Goal: Information Seeking & Learning: Understand process/instructions

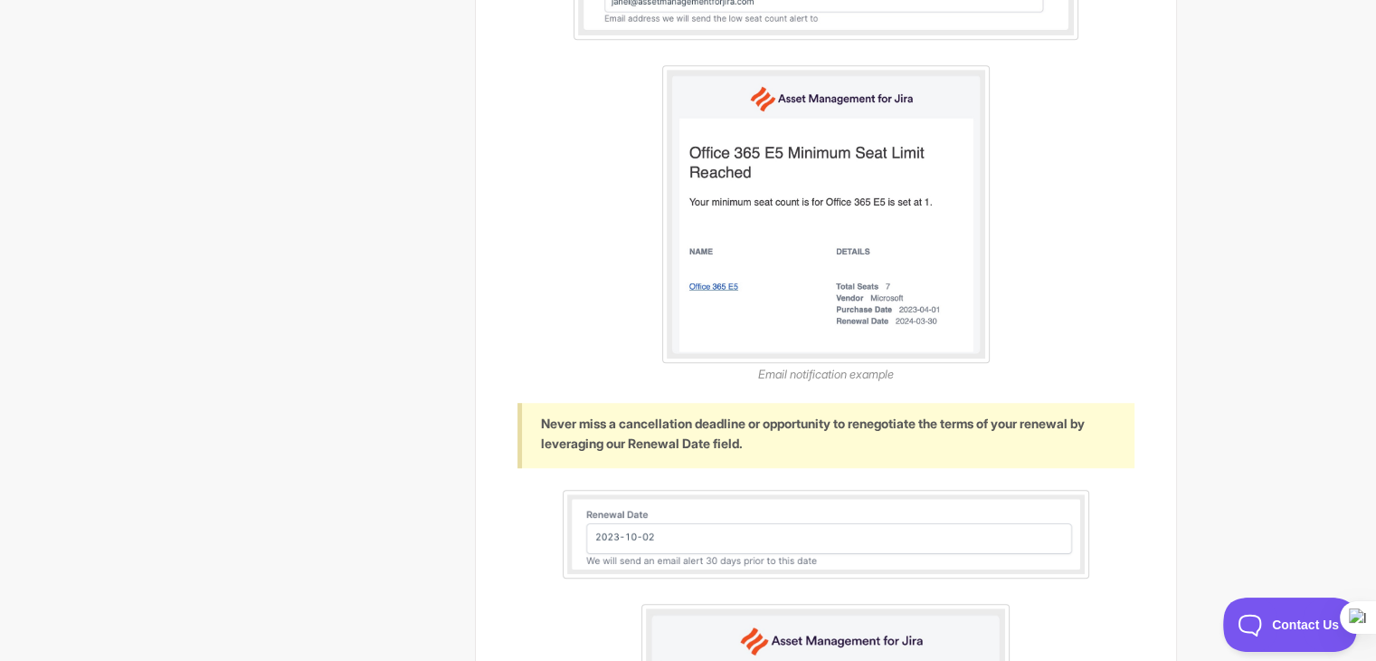
scroll to position [1081, 0]
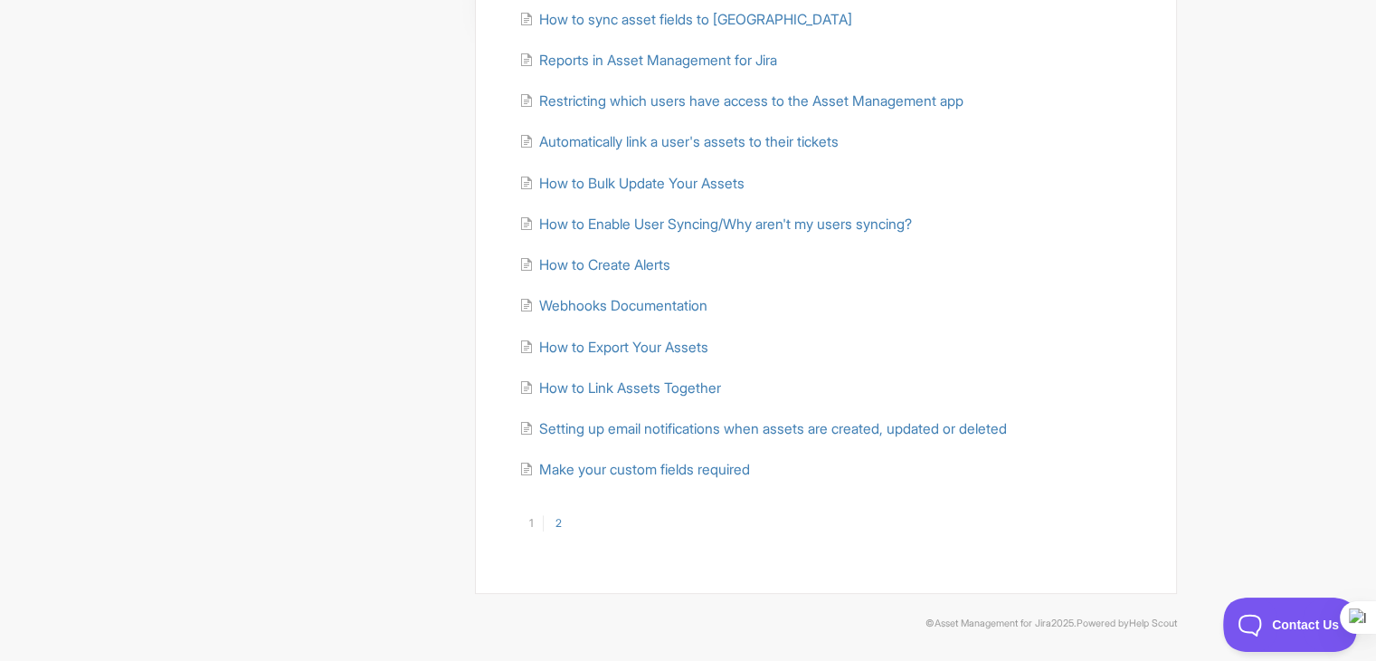
click at [692, 167] on ul "Getting started with Asset Management for Jira How to Import Your Assets How to…" at bounding box center [826, 80] width 616 height 799
click at [691, 175] on span "How to Bulk Update Your Assets" at bounding box center [640, 183] width 205 height 17
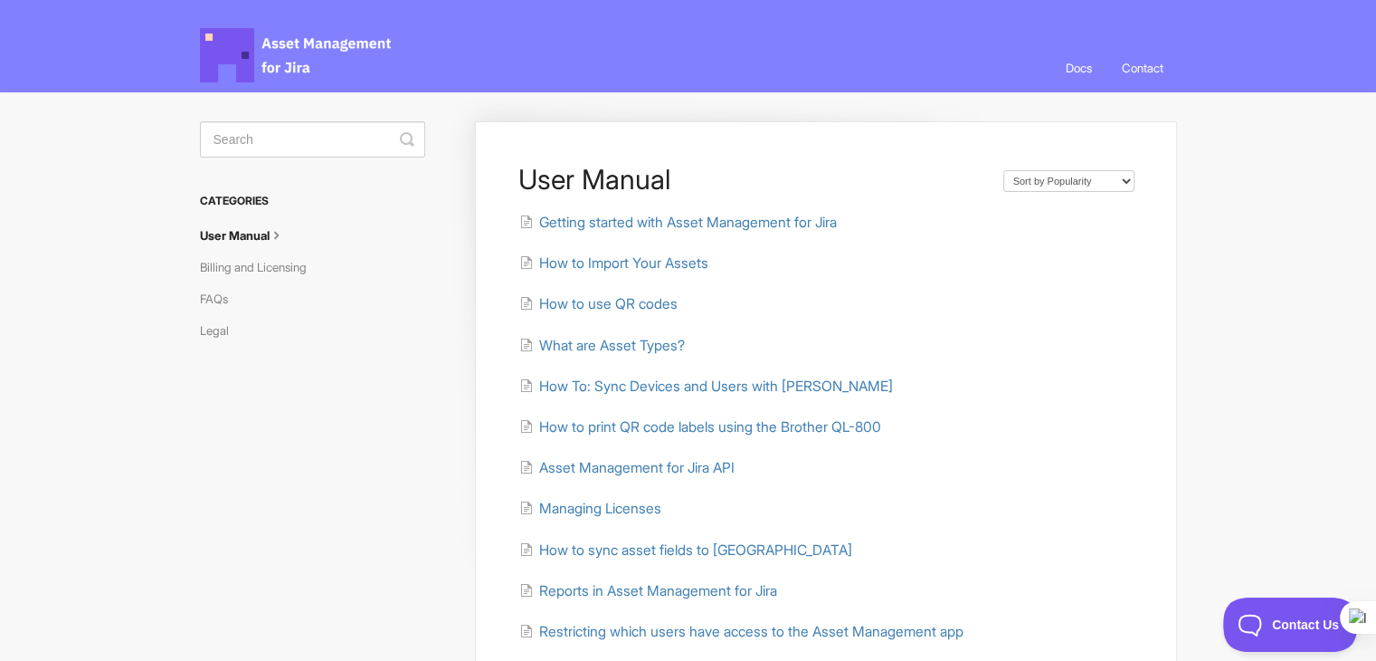
scroll to position [362, 0]
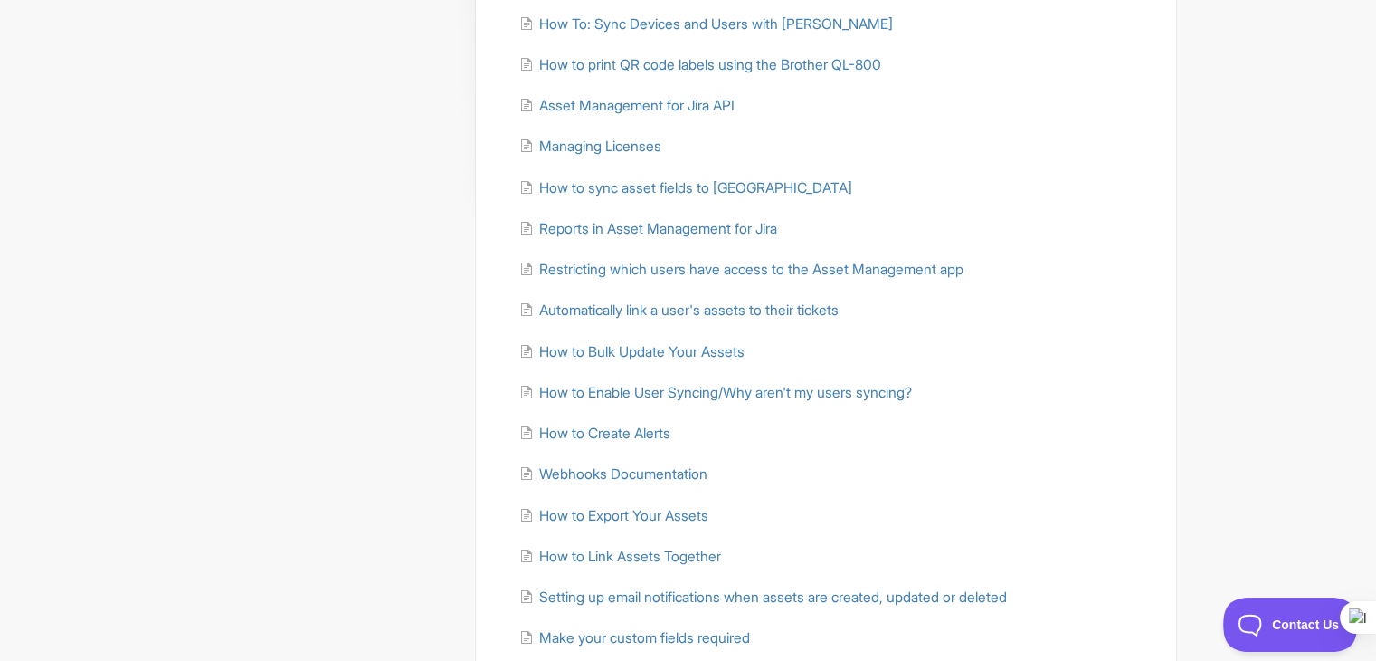
click at [387, 231] on div "User Manual Sort by Default Sort A-Z Sort by Popularity Sort by Last Updated Ge…" at bounding box center [688, 256] width 977 height 1053
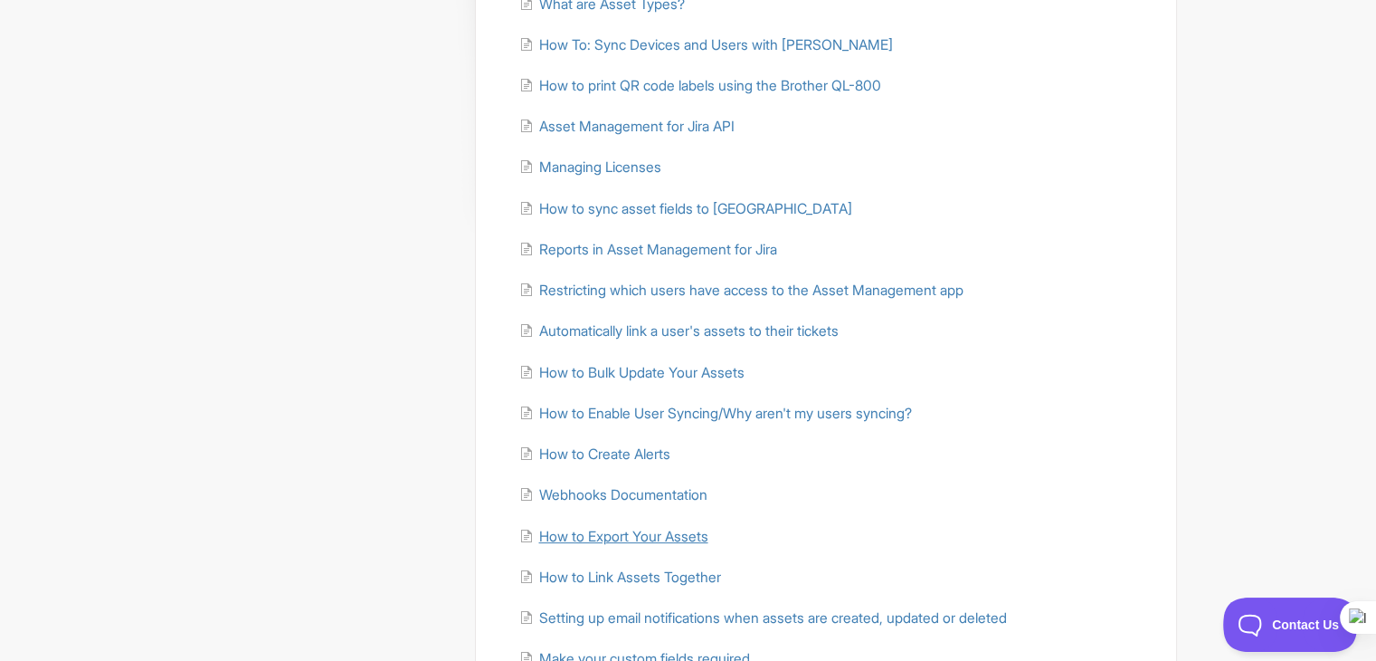
scroll to position [440, 0]
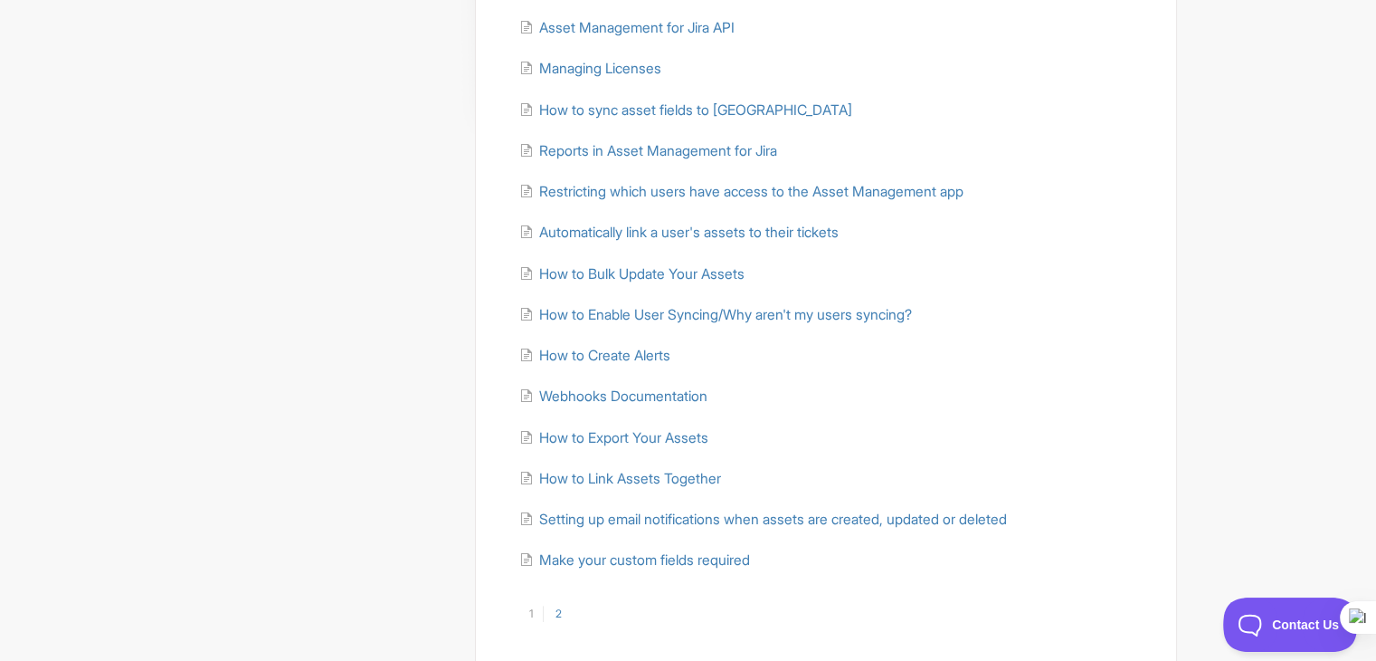
drag, startPoint x: 565, startPoint y: 609, endPoint x: 554, endPoint y: 613, distance: 11.4
click at [565, 609] on link "2" at bounding box center [557, 613] width 29 height 16
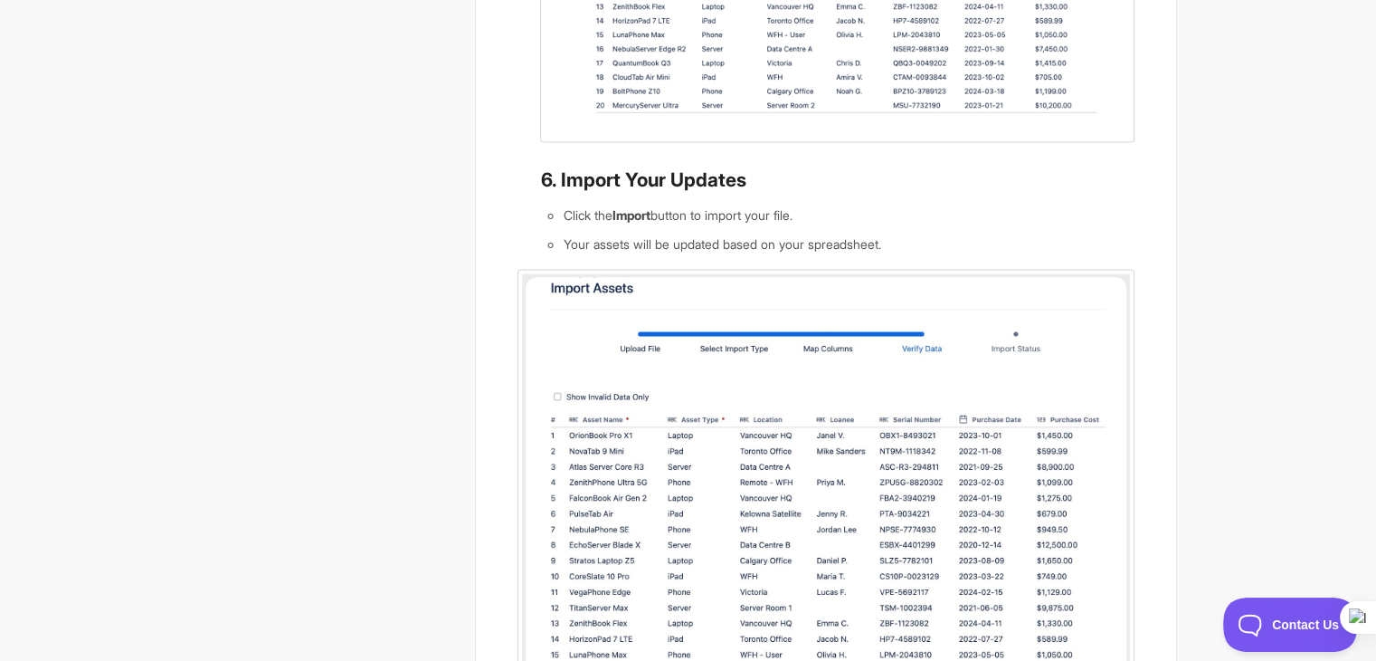
scroll to position [3258, 0]
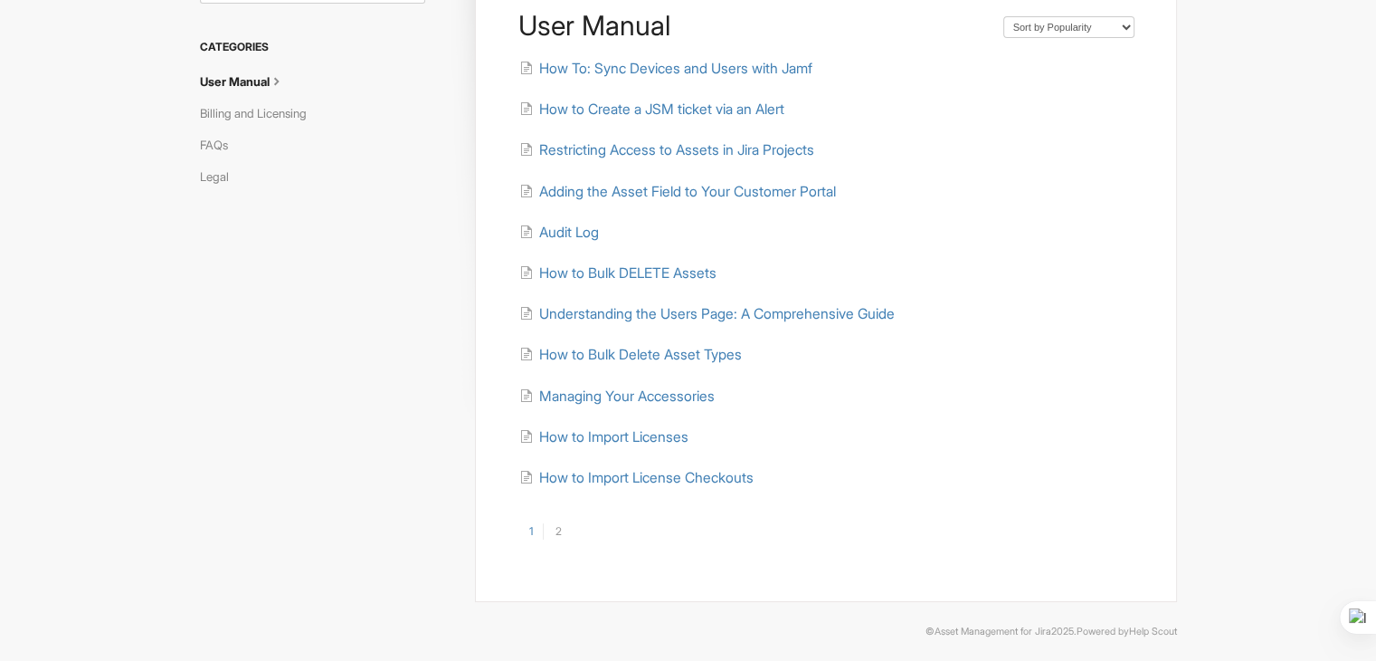
scroll to position [162, 0]
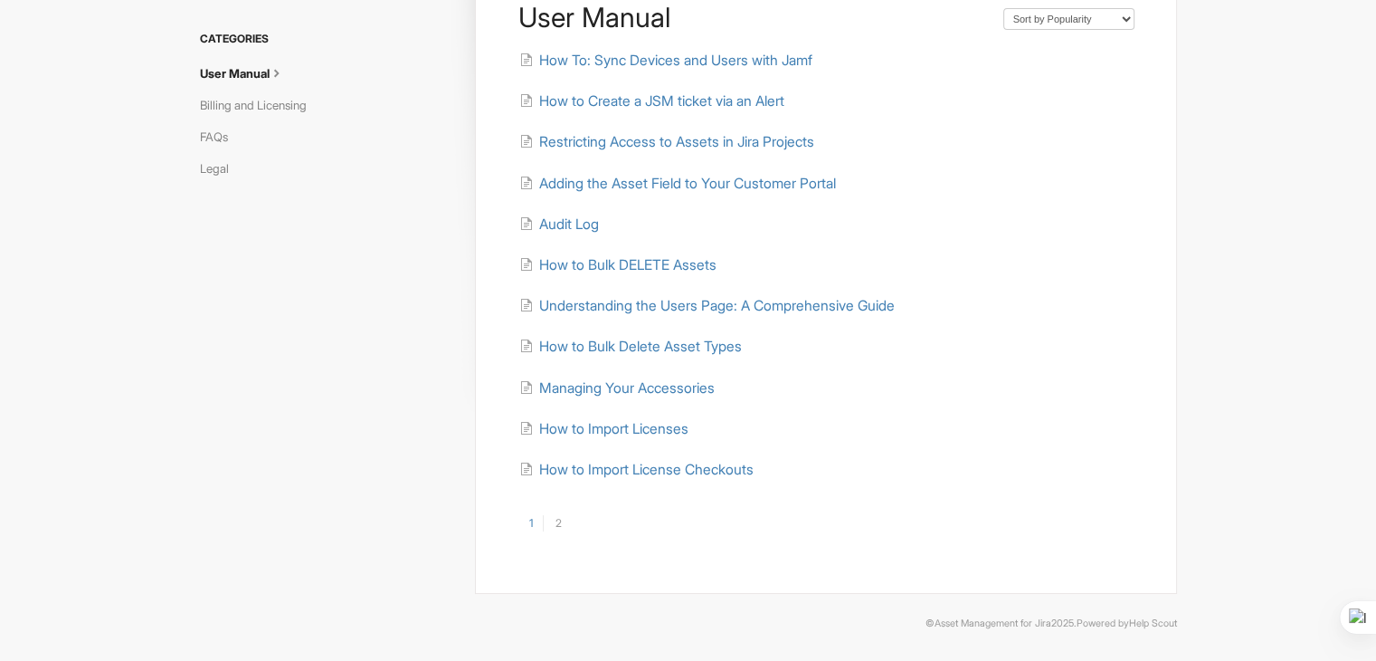
click at [533, 519] on link "1" at bounding box center [530, 523] width 25 height 16
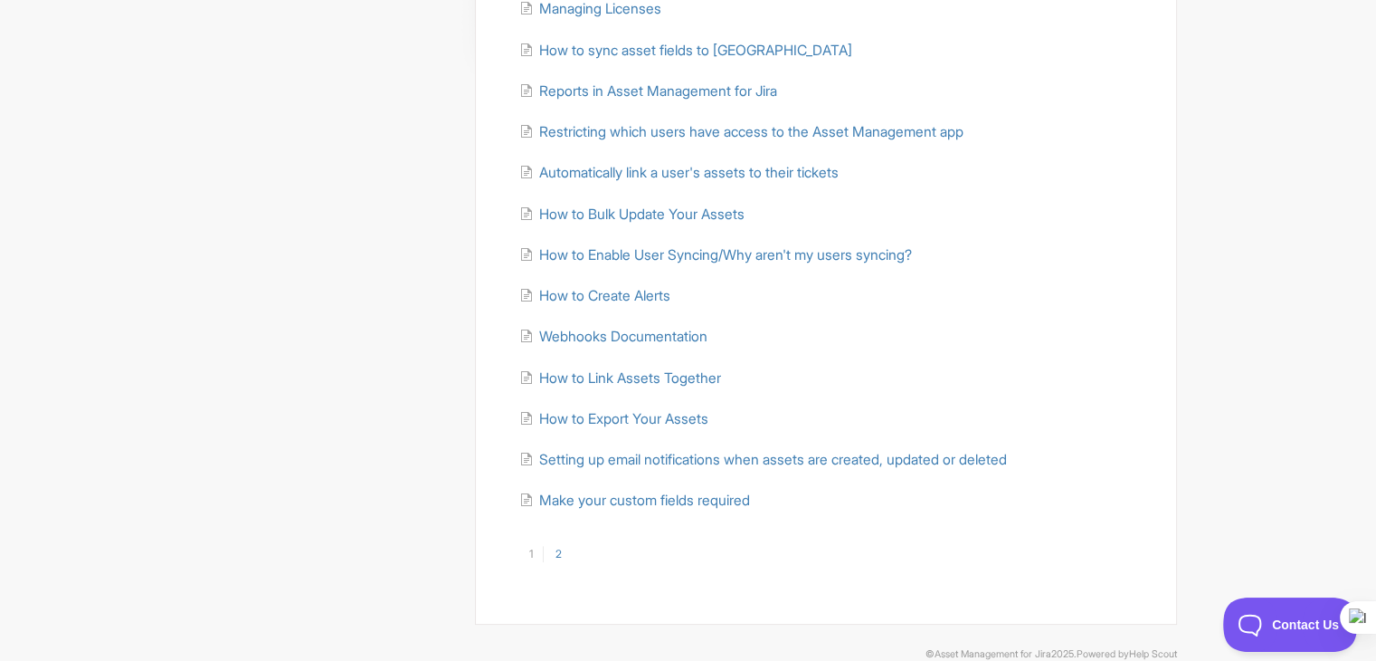
scroll to position [530, 0]
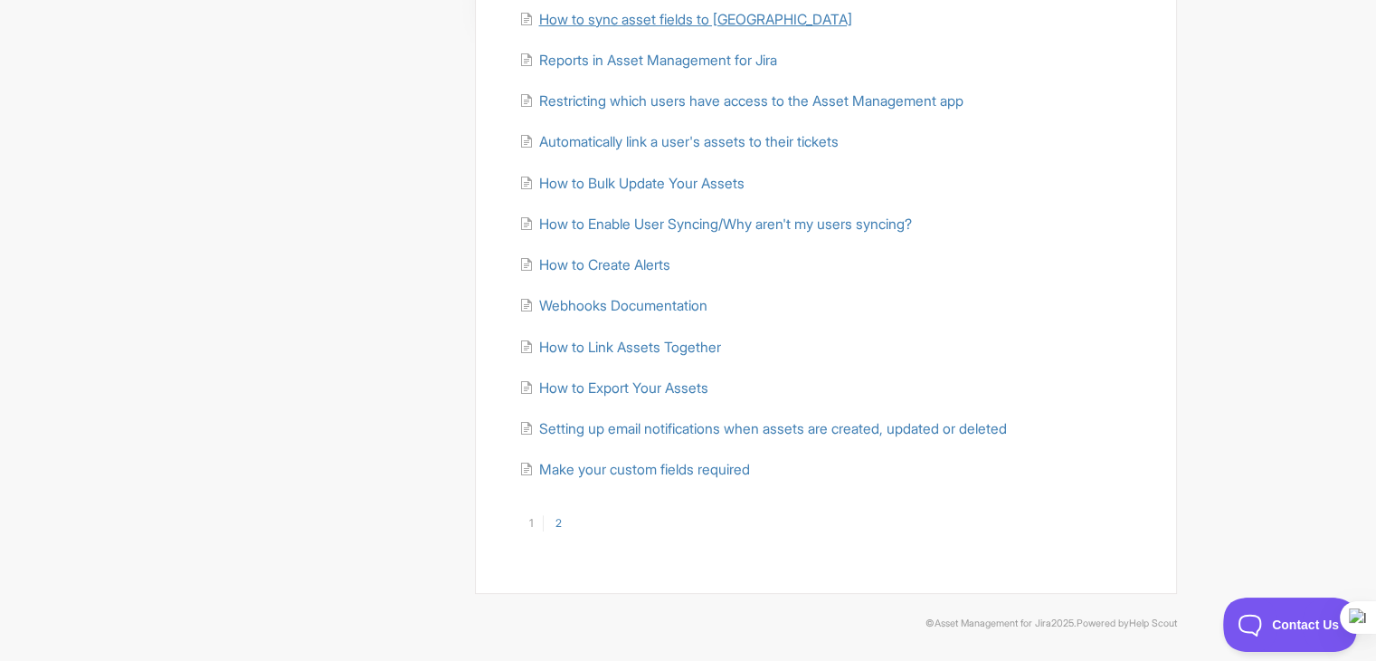
click at [580, 16] on span "How to sync asset fields to Jira" at bounding box center [694, 19] width 313 height 17
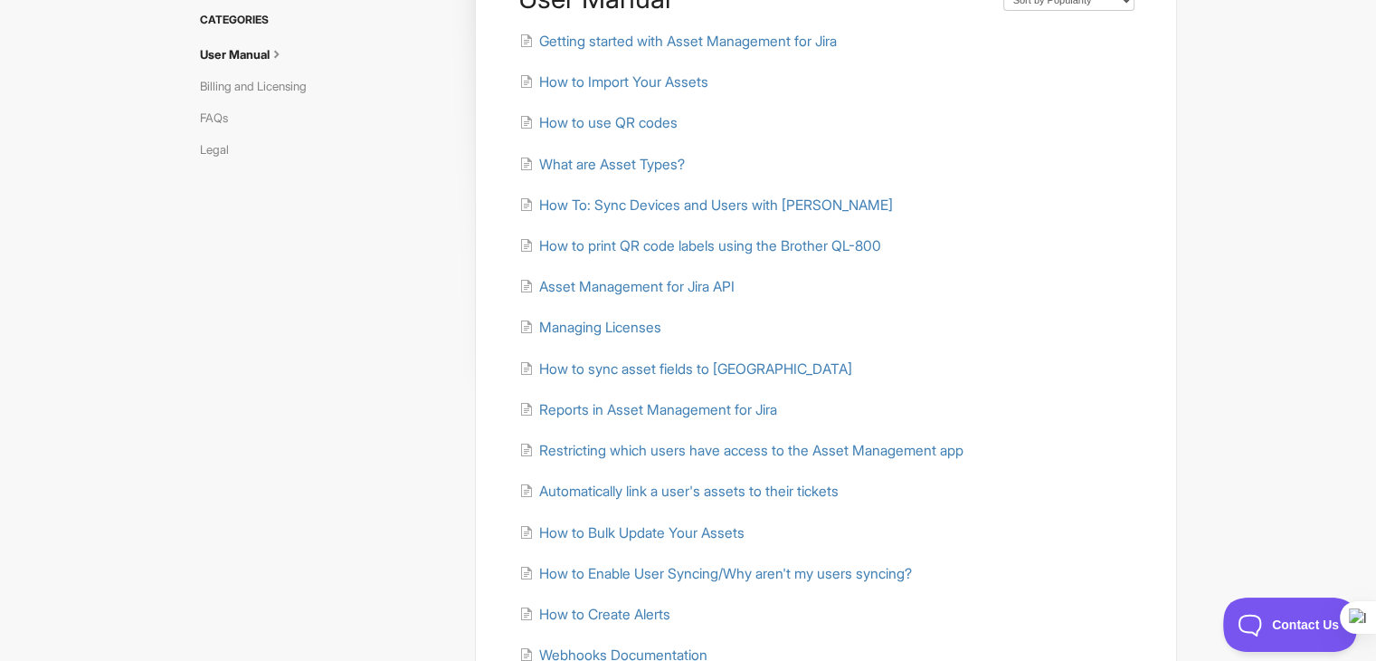
scroll to position [271, 0]
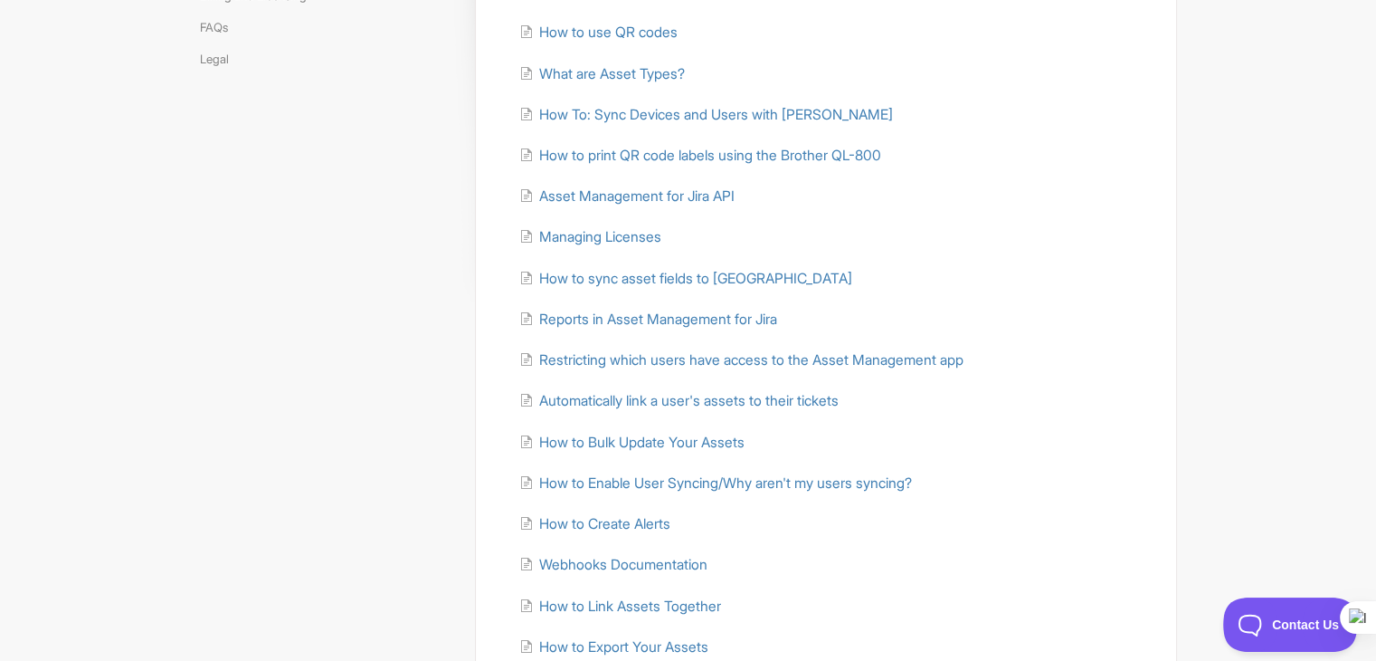
drag, startPoint x: 653, startPoint y: 281, endPoint x: 685, endPoint y: 291, distance: 33.2
click at [685, 291] on ul "Getting started with Asset Management for Jira How to Import Your Assets How to…" at bounding box center [826, 339] width 616 height 799
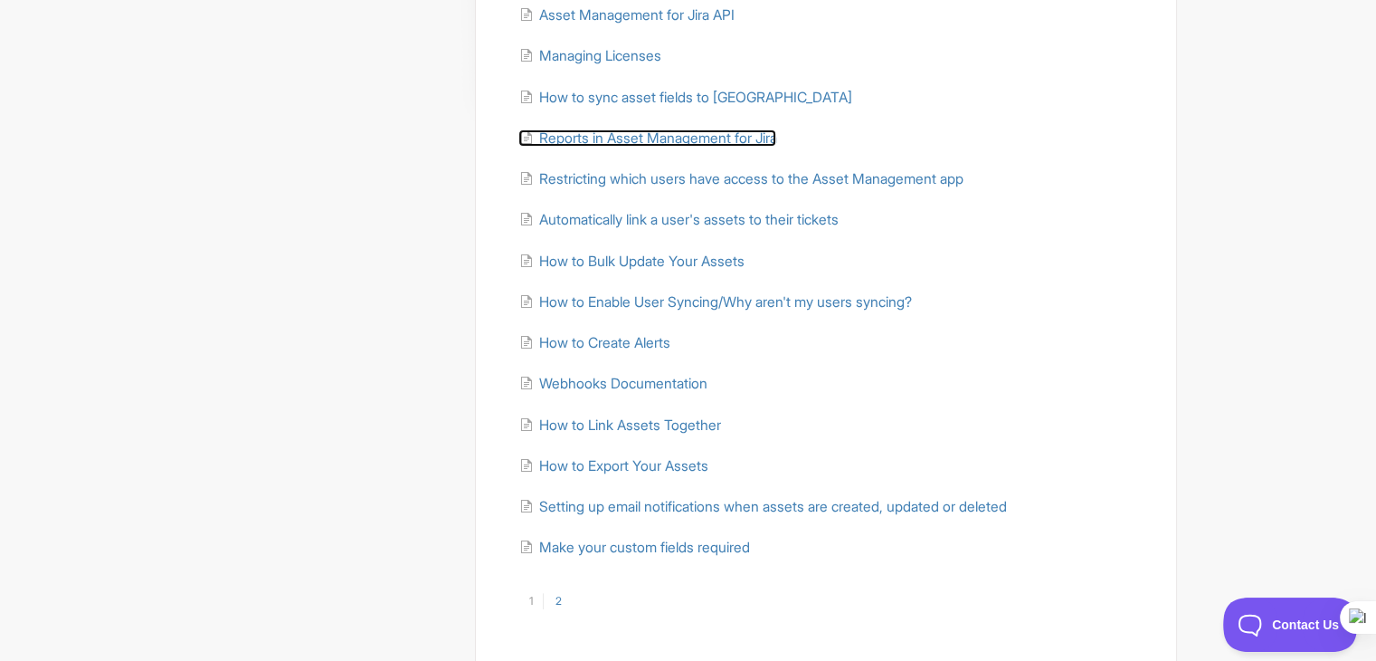
scroll to position [530, 0]
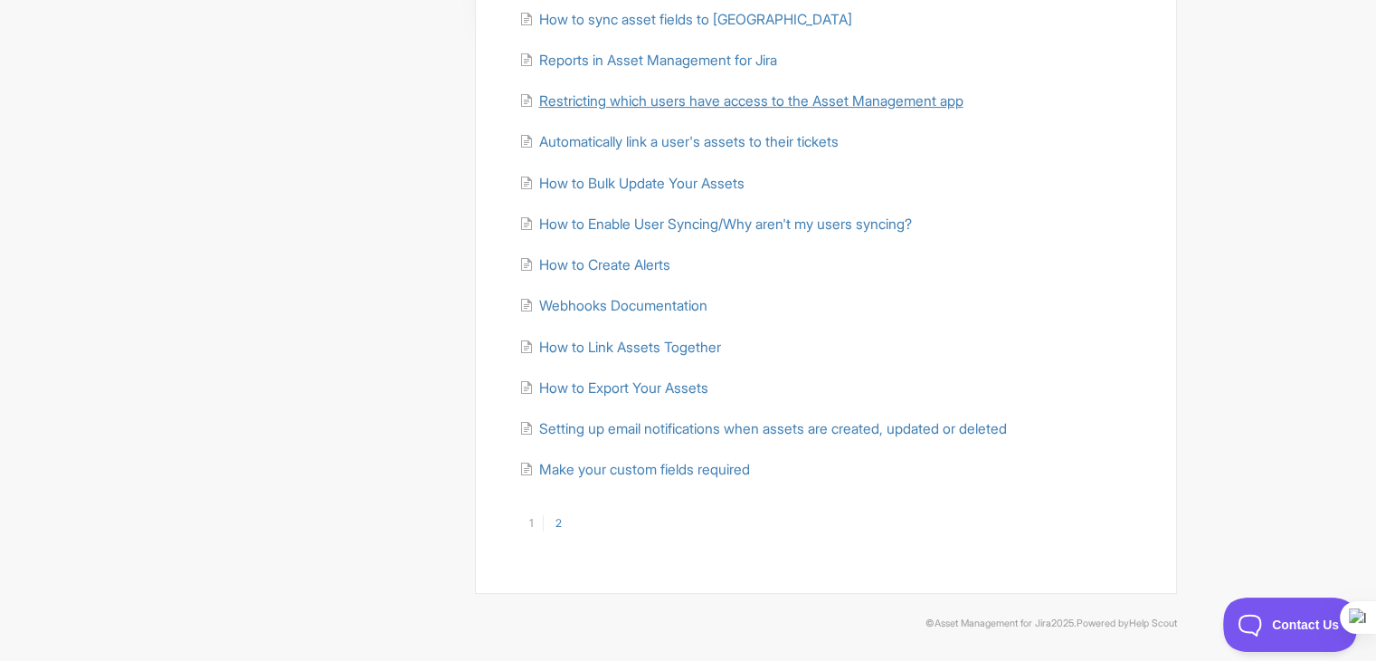
drag, startPoint x: 664, startPoint y: 88, endPoint x: 585, endPoint y: 99, distance: 79.5
drag, startPoint x: 617, startPoint y: 342, endPoint x: 623, endPoint y: 352, distance: 11.3
click at [623, 352] on span "How to Link Assets Together" at bounding box center [629, 346] width 182 height 17
drag, startPoint x: 657, startPoint y: 383, endPoint x: 646, endPoint y: 327, distance: 57.1
click at [657, 383] on span "How to Export Your Assets" at bounding box center [622, 387] width 169 height 17
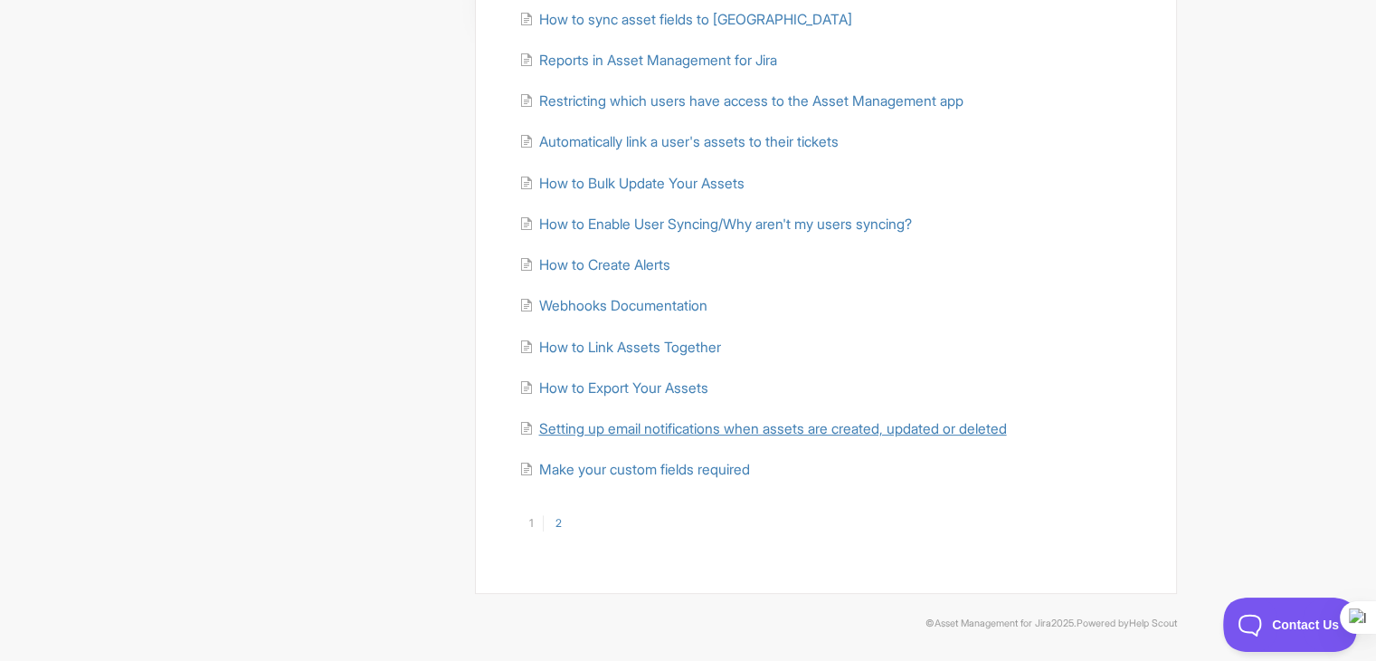
click at [699, 434] on span "Setting up email notifications when assets are created, updated or deleted" at bounding box center [772, 428] width 468 height 17
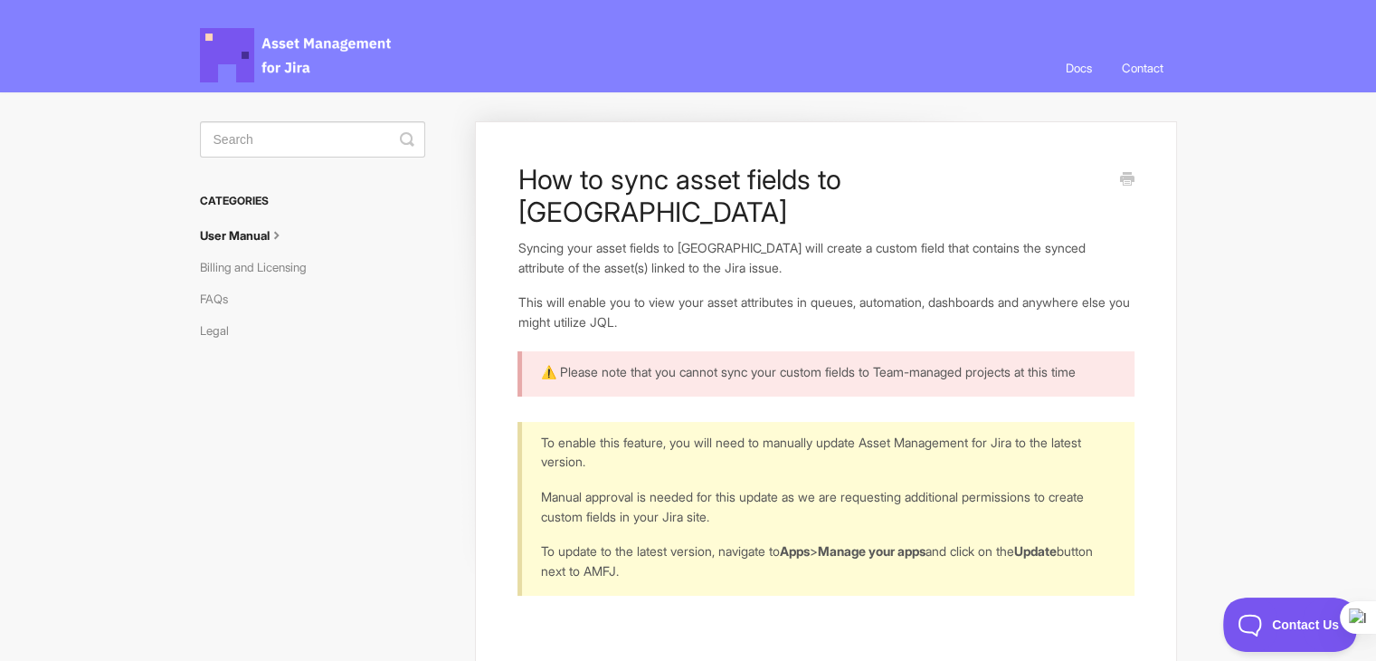
click at [743, 292] on p "This will enable you to view your asset attributes in queues, automation, dashb…" at bounding box center [826, 311] width 616 height 39
drag, startPoint x: 709, startPoint y: 218, endPoint x: 777, endPoint y: 218, distance: 67.9
click at [777, 238] on p "Syncing your asset fields to Jira will create a custom field that contains the …" at bounding box center [826, 257] width 616 height 39
click at [684, 238] on p "Syncing your asset fields to Jira will create a custom field that contains the …" at bounding box center [826, 257] width 616 height 39
drag, startPoint x: 790, startPoint y: 213, endPoint x: 937, endPoint y: 216, distance: 146.6
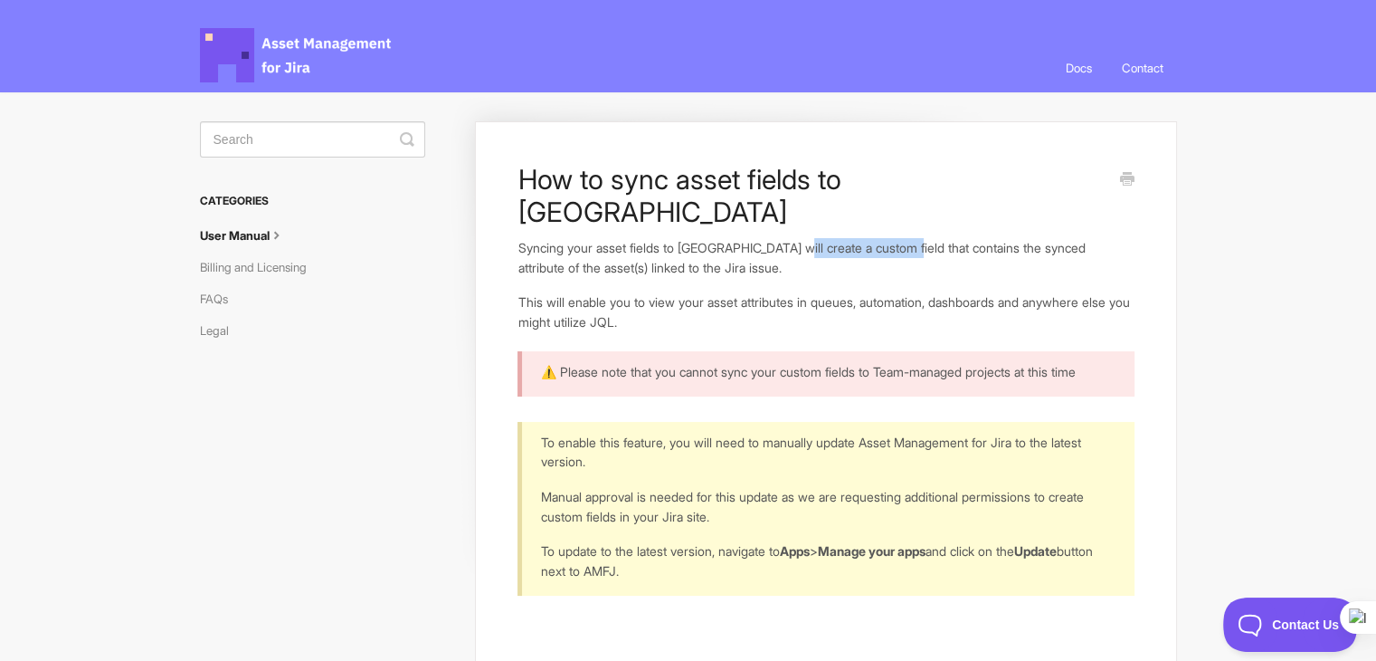
click at [920, 238] on p "Syncing your asset fields to Jira will create a custom field that contains the …" at bounding box center [826, 257] width 616 height 39
drag, startPoint x: 977, startPoint y: 216, endPoint x: 1148, endPoint y: 216, distance: 171.0
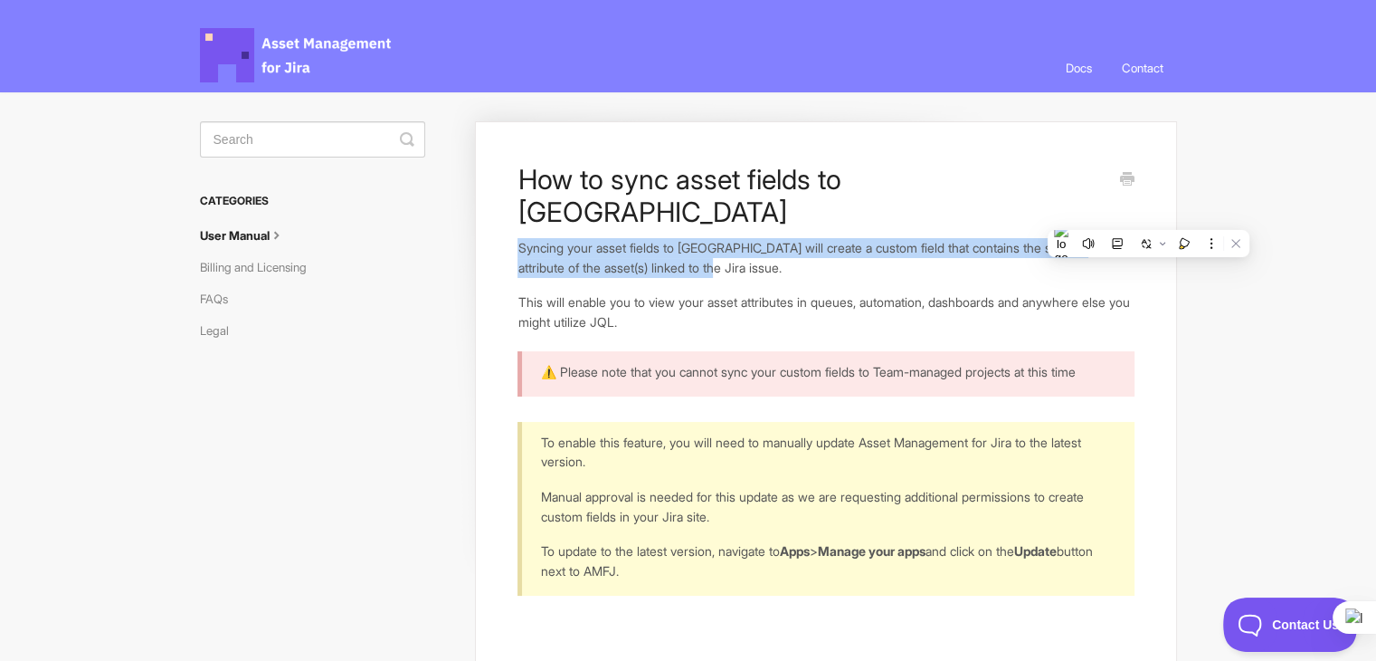
drag, startPoint x: 518, startPoint y: 223, endPoint x: 724, endPoint y: 235, distance: 205.8
click at [724, 238] on p "Syncing your asset fields to Jira will create a custom field that contains the …" at bounding box center [826, 257] width 616 height 39
drag, startPoint x: 662, startPoint y: 229, endPoint x: 582, endPoint y: 236, distance: 80.9
click at [582, 238] on p "Syncing your asset fields to Jira will create a custom field that contains the …" at bounding box center [826, 257] width 616 height 39
click at [572, 238] on p "Syncing your asset fields to Jira will create a custom field that contains the …" at bounding box center [826, 257] width 616 height 39
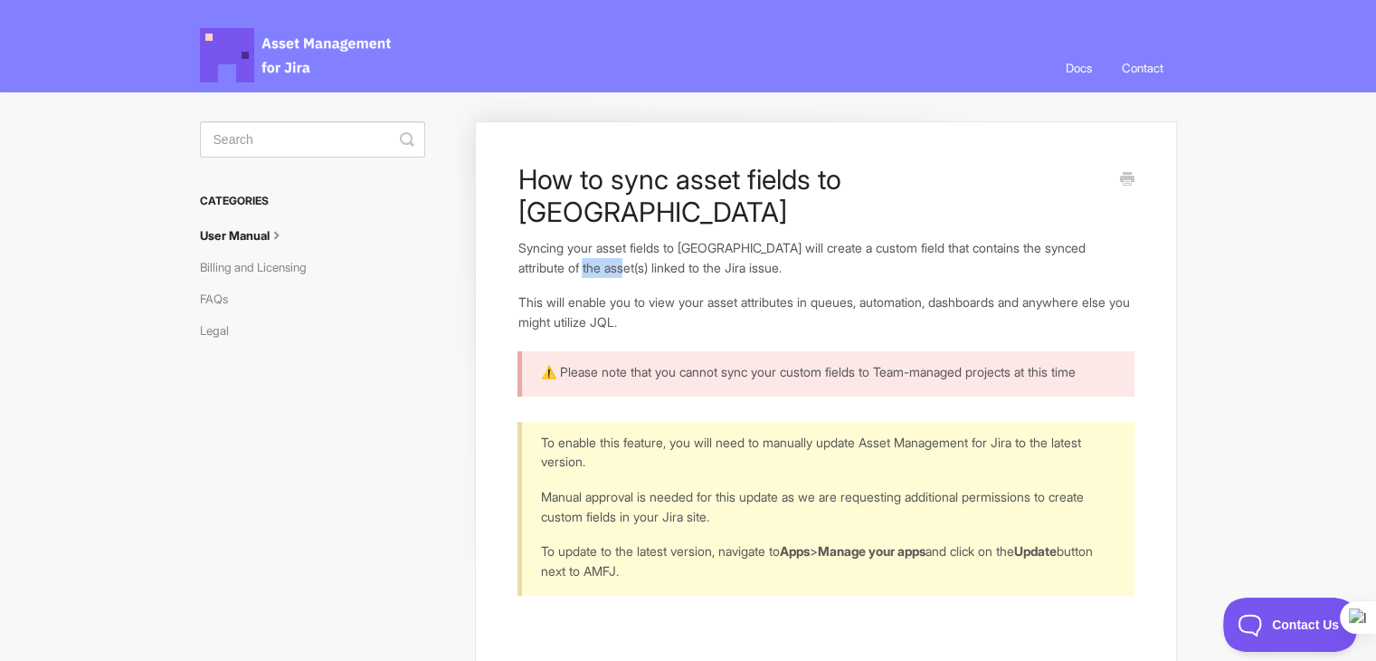
click at [572, 238] on p "Syncing your asset fields to Jira will create a custom field that contains the …" at bounding box center [826, 257] width 616 height 39
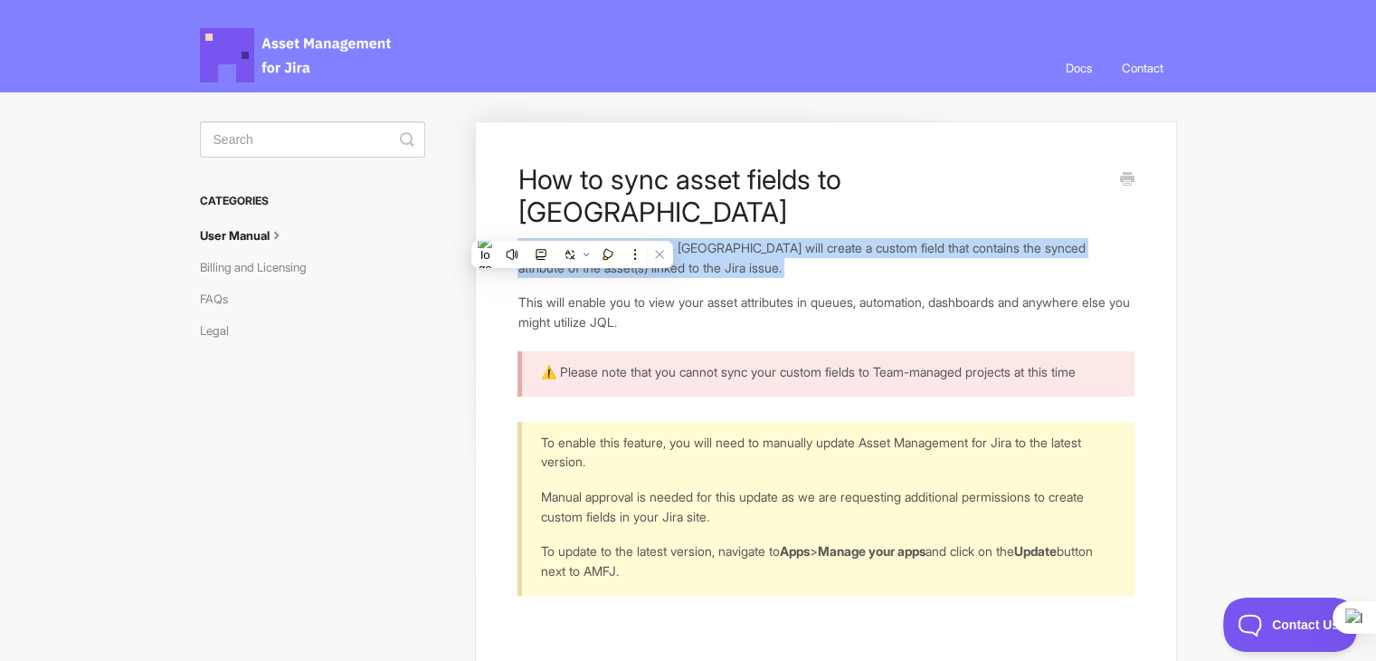
click at [572, 238] on p "Syncing your asset fields to Jira will create a custom field that contains the …" at bounding box center [826, 257] width 616 height 39
click at [561, 251] on button at bounding box center [570, 255] width 24 height 24
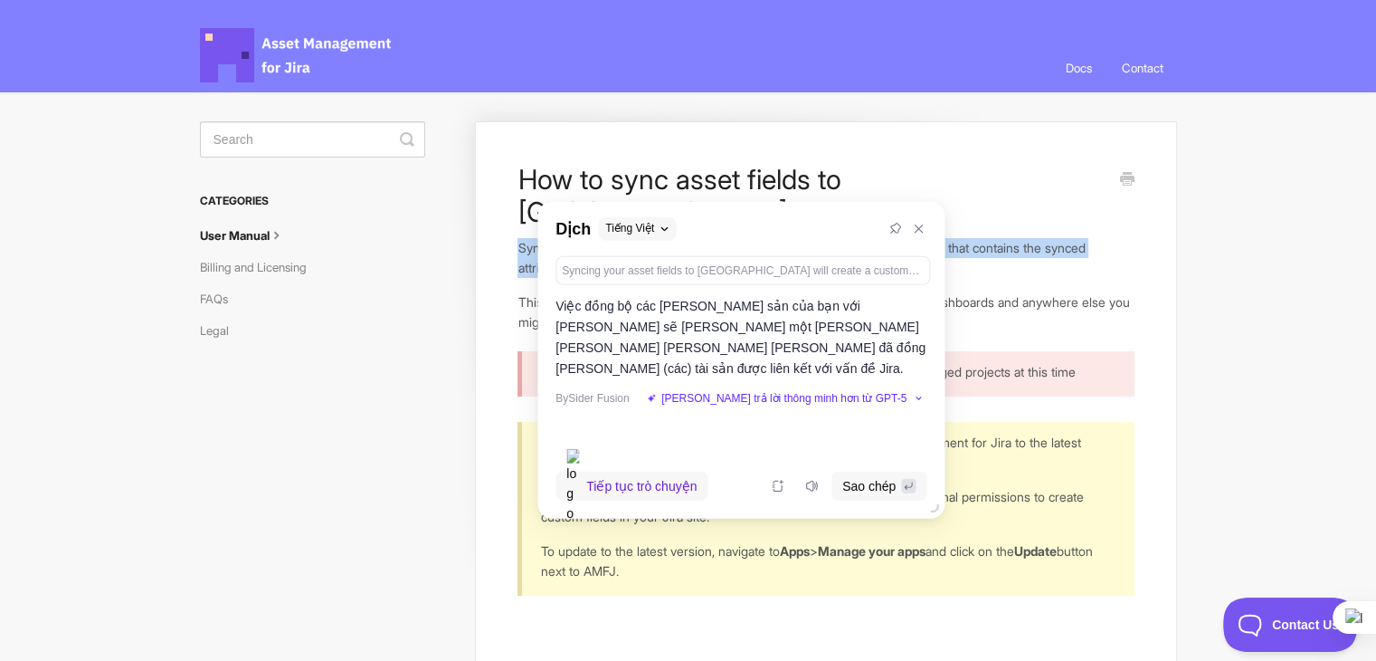
drag, startPoint x: 552, startPoint y: 200, endPoint x: 807, endPoint y: 233, distance: 257.2
click at [807, 233] on div "Dịch Tiếng Việt" at bounding box center [740, 228] width 407 height 54
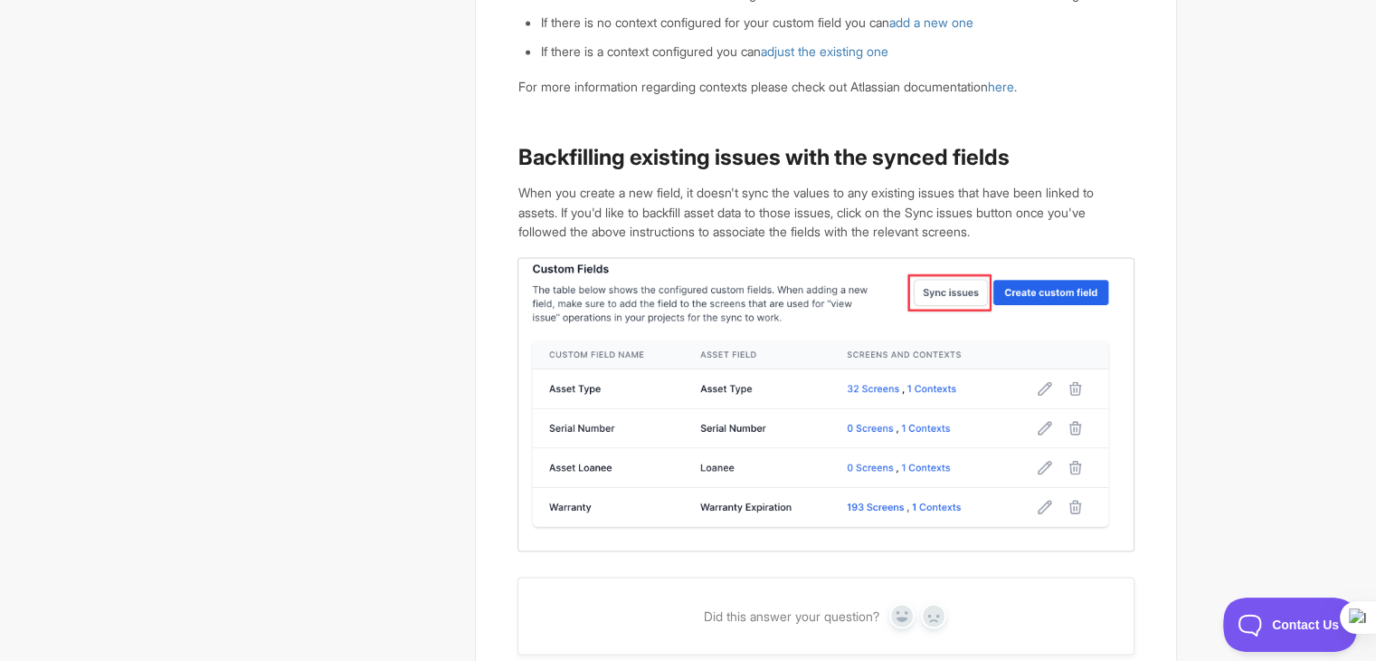
scroll to position [2879, 0]
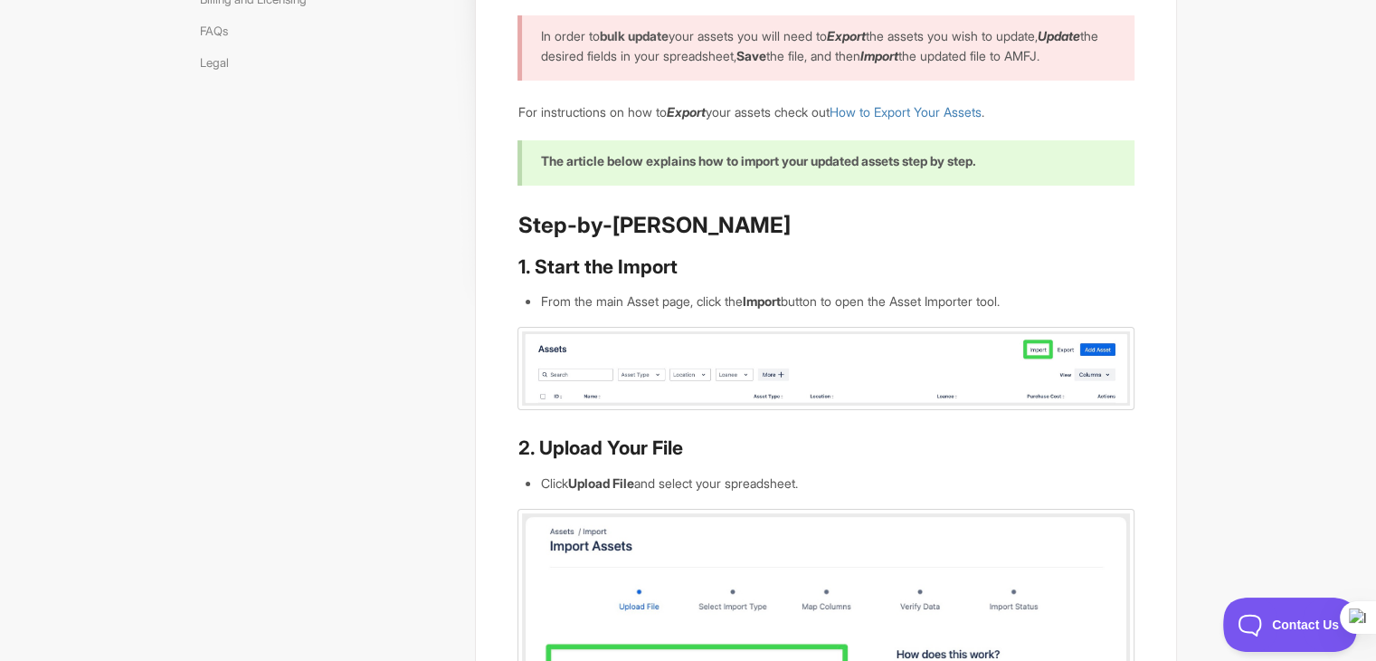
scroll to position [271, 0]
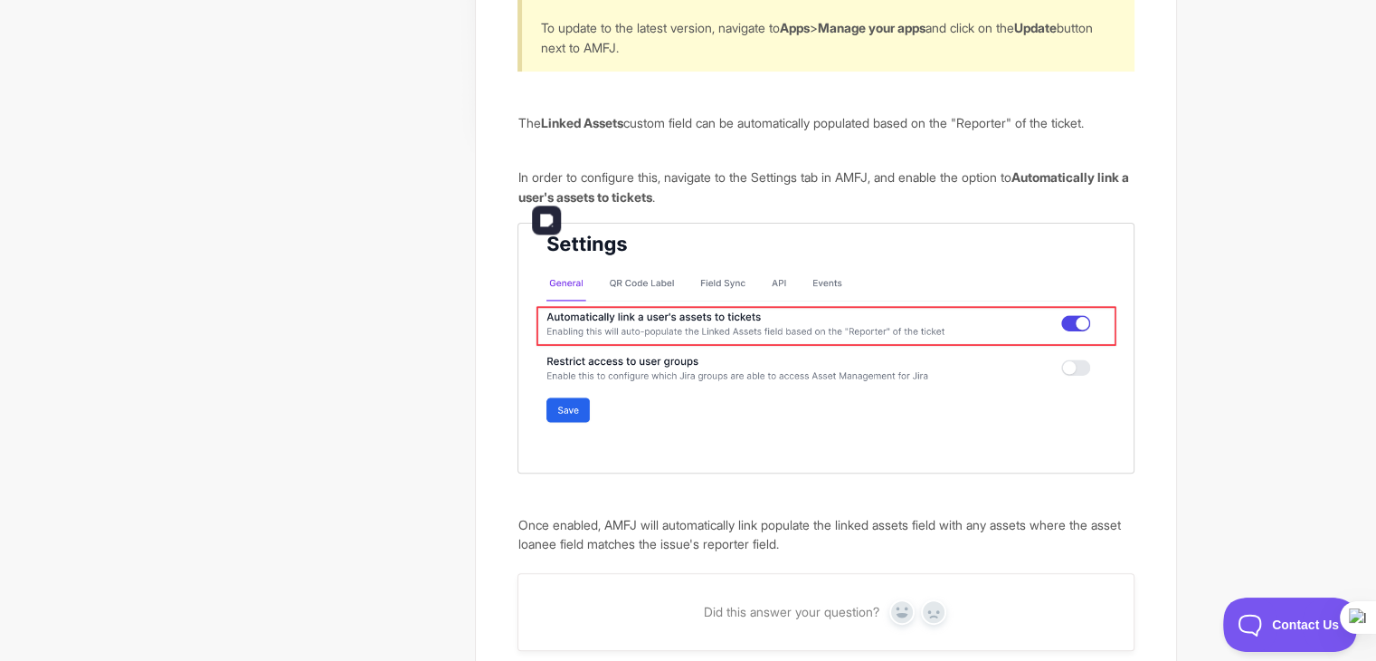
scroll to position [452, 0]
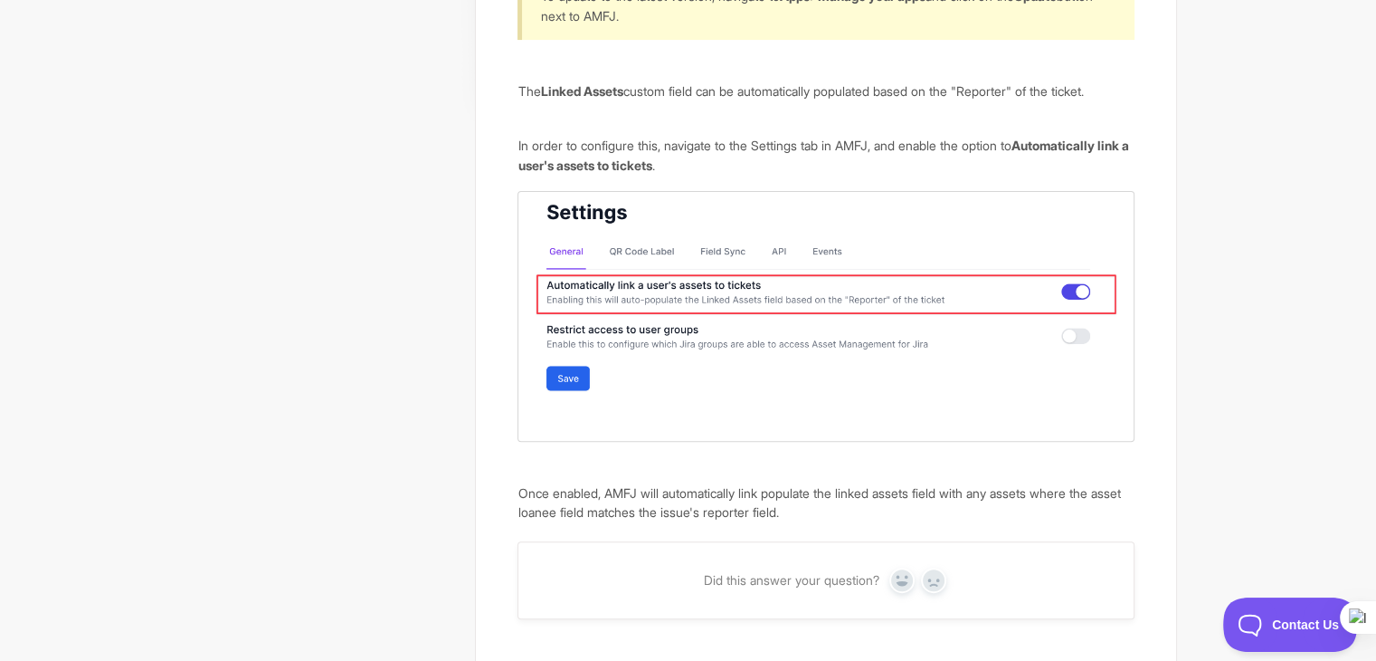
click at [691, 475] on article "Automatically link a user's assets to their tickets ⚠️ This feature requires th…" at bounding box center [826, 116] width 616 height 812
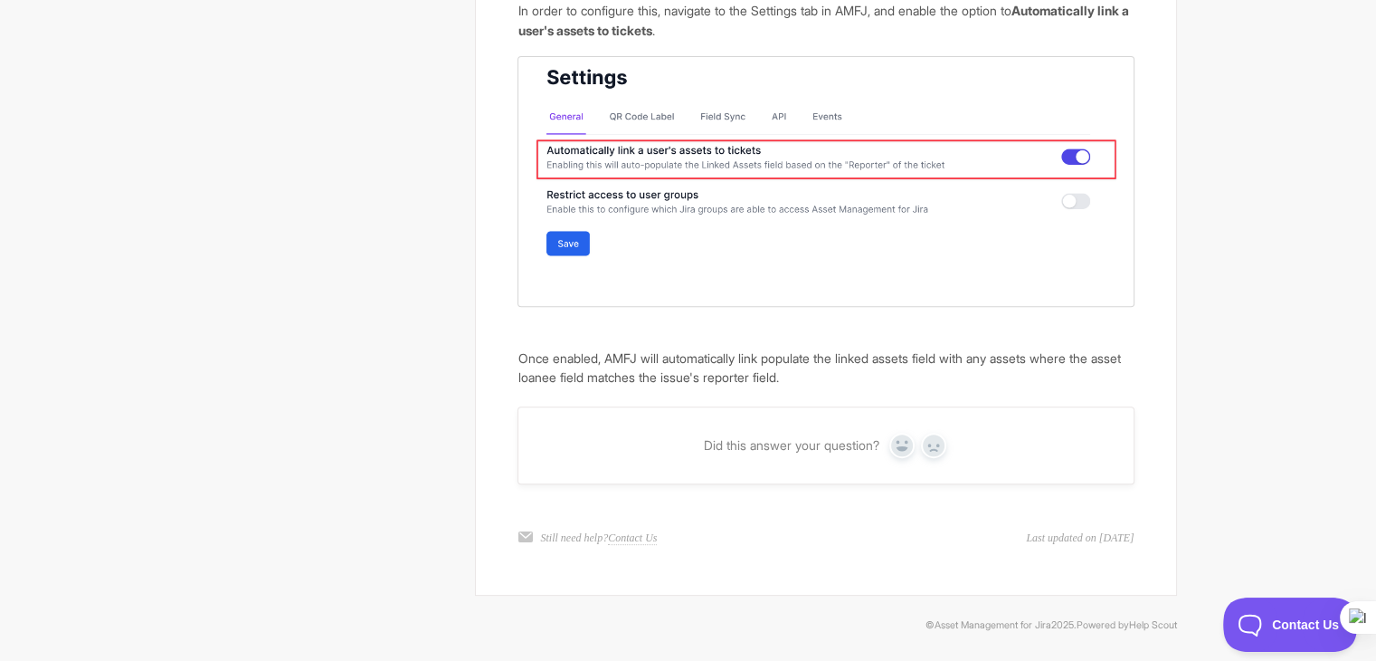
scroll to position [589, 0]
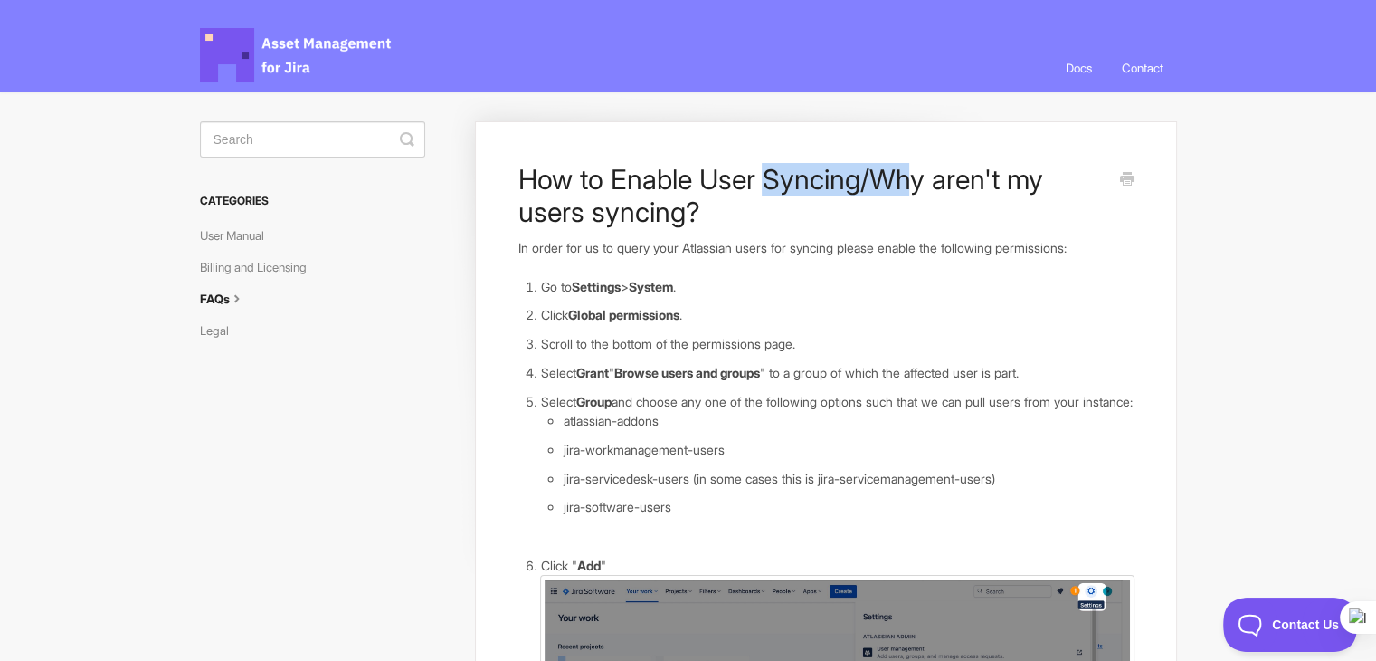
drag, startPoint x: 763, startPoint y: 183, endPoint x: 909, endPoint y: 183, distance: 145.7
click at [909, 183] on h1 "How to Enable User Syncing/Why aren't my users syncing?" at bounding box center [812, 195] width 589 height 65
click at [968, 183] on h1 "How to Enable User Syncing/Why aren't my users syncing?" at bounding box center [812, 195] width 589 height 65
drag, startPoint x: 968, startPoint y: 183, endPoint x: 1018, endPoint y: 190, distance: 50.3
click at [1018, 190] on h1 "How to Enable User Syncing/Why aren't my users syncing?" at bounding box center [812, 195] width 589 height 65
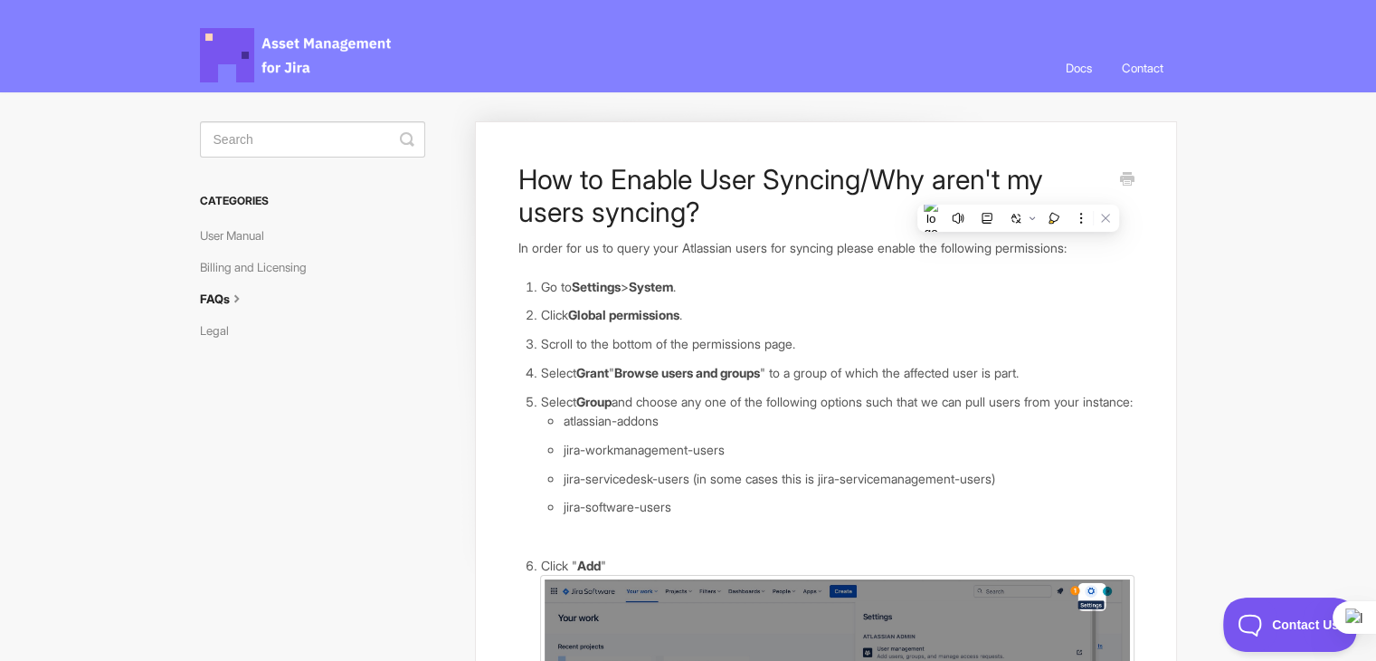
click at [543, 190] on h1 "How to Enable User Syncing/Why aren't my users syncing?" at bounding box center [812, 195] width 589 height 65
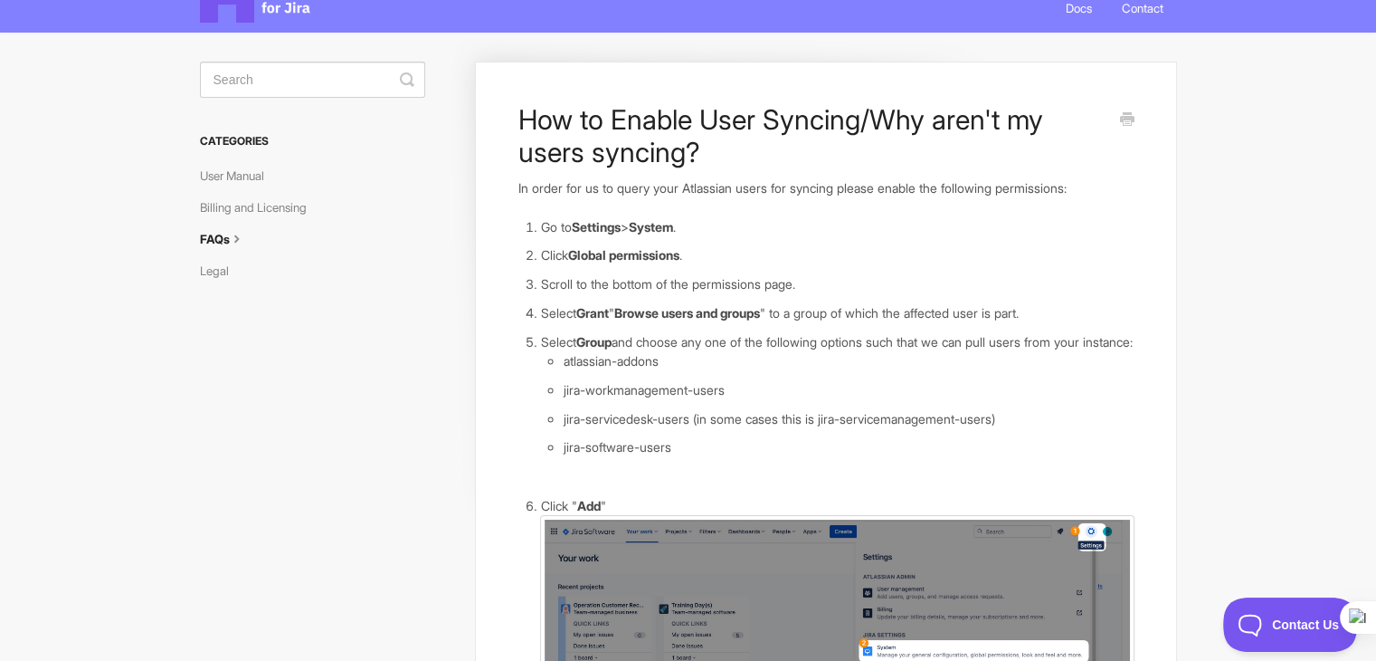
scroll to position [90, 0]
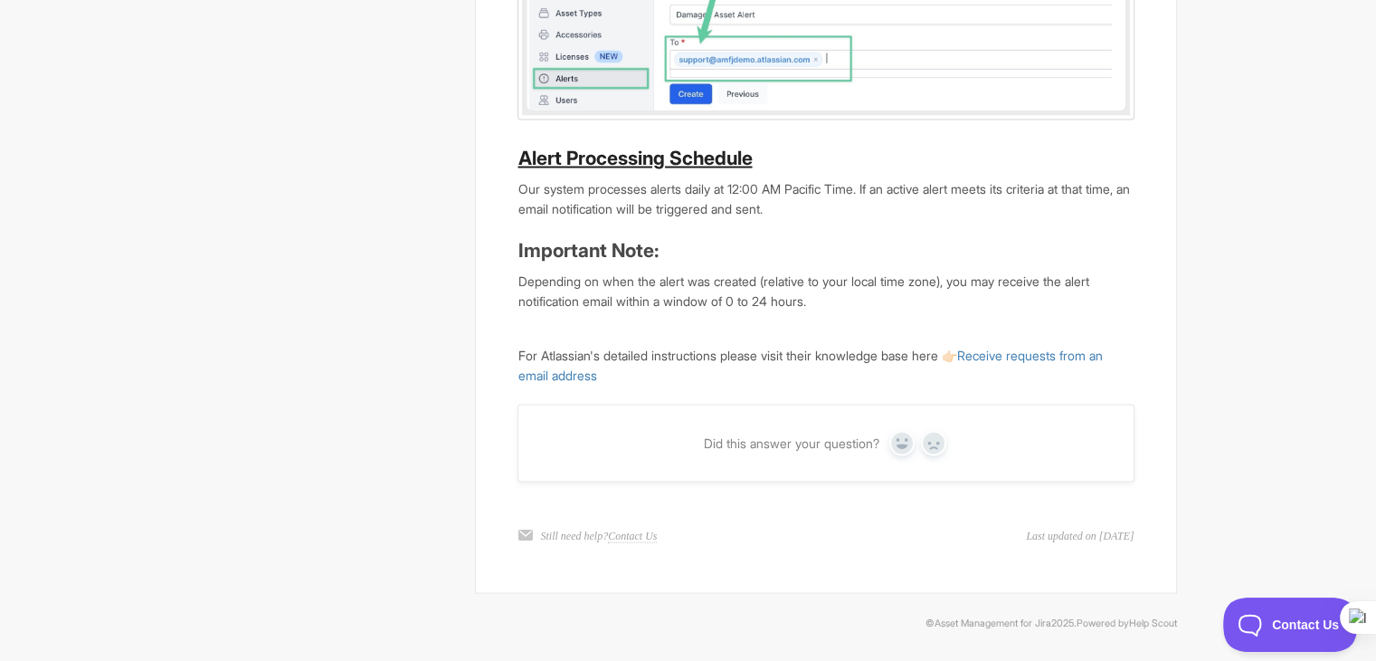
scroll to position [3595, 0]
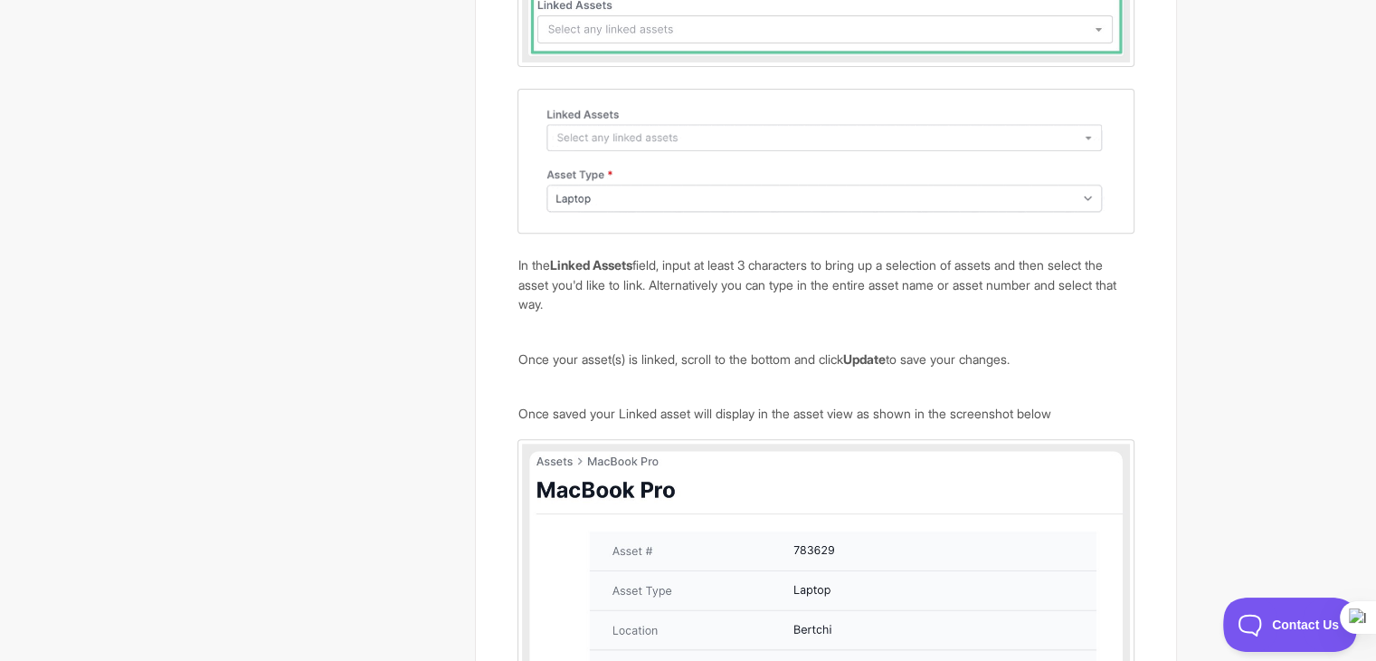
scroll to position [1191, 0]
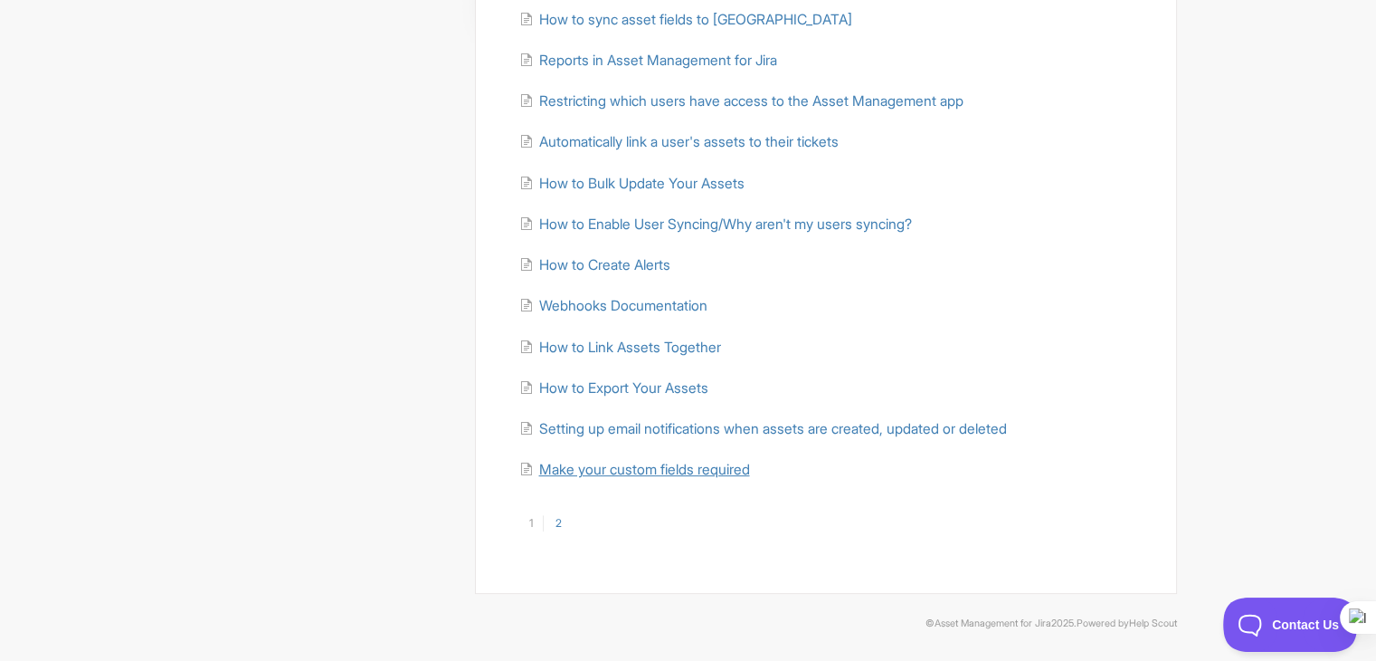
click at [684, 473] on span "Make your custom fields required" at bounding box center [643, 469] width 211 height 17
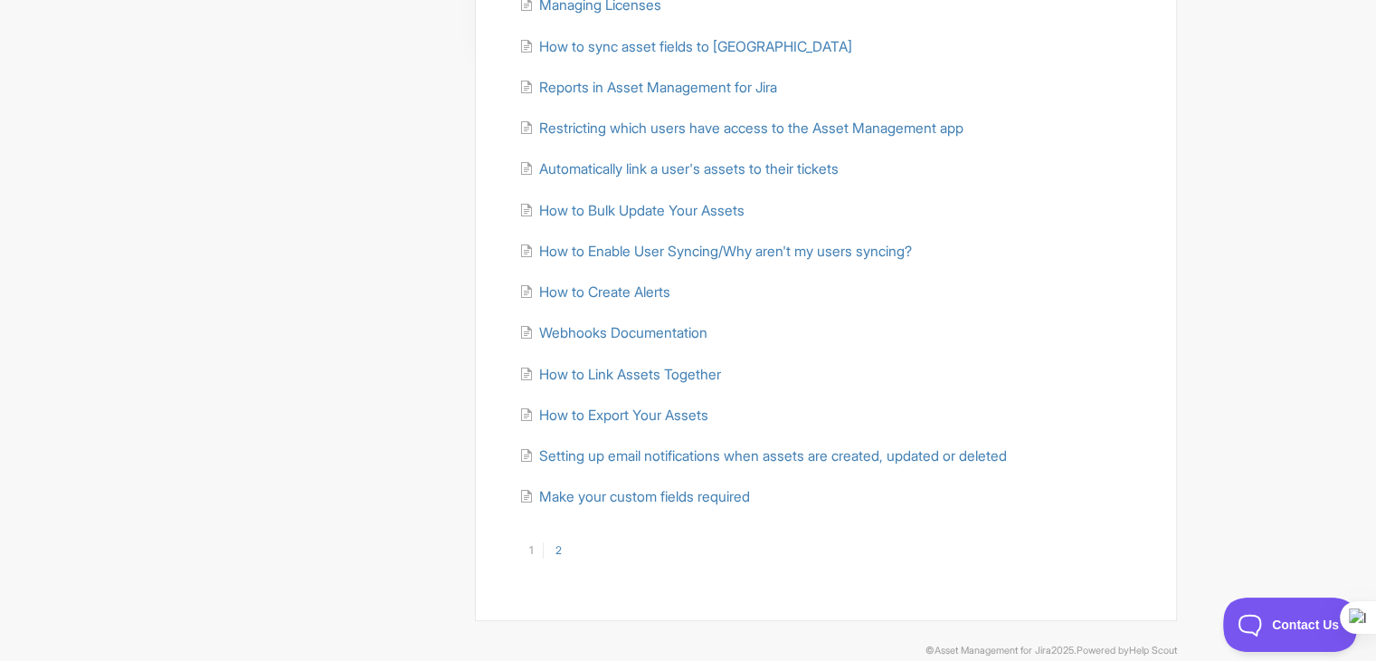
scroll to position [530, 0]
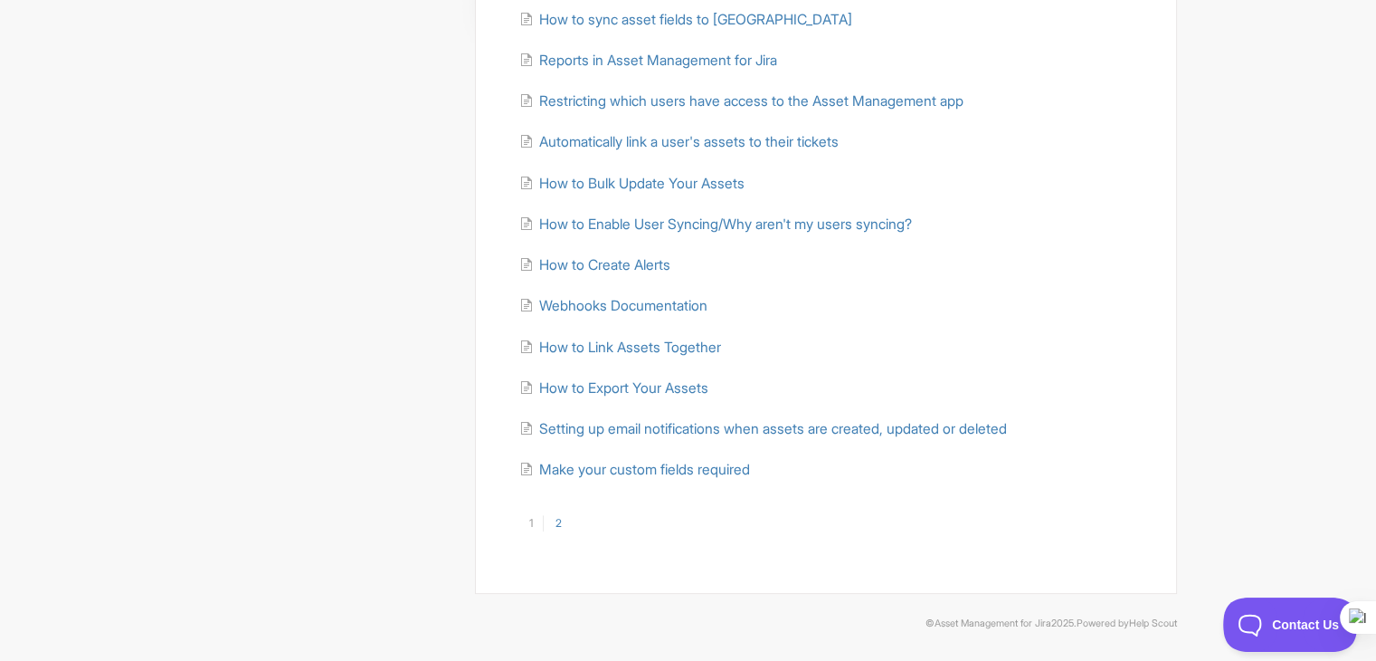
click at [556, 519] on link "2" at bounding box center [557, 523] width 29 height 16
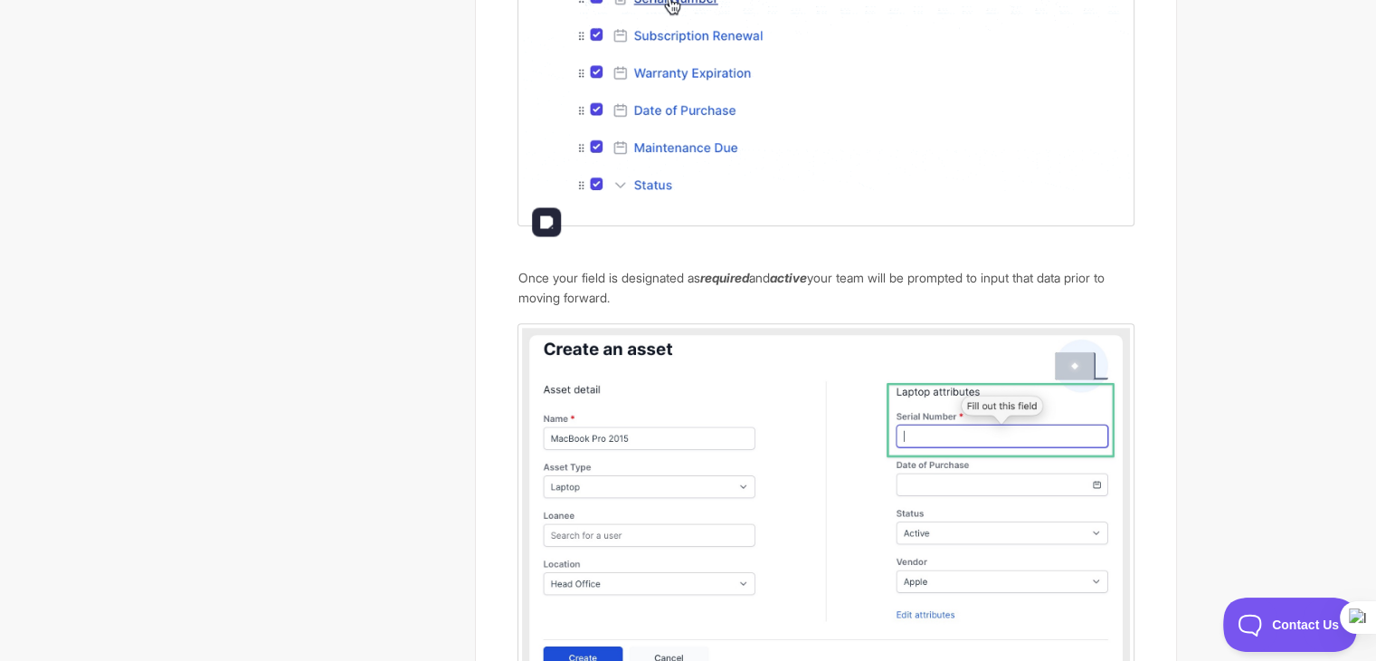
scroll to position [975, 0]
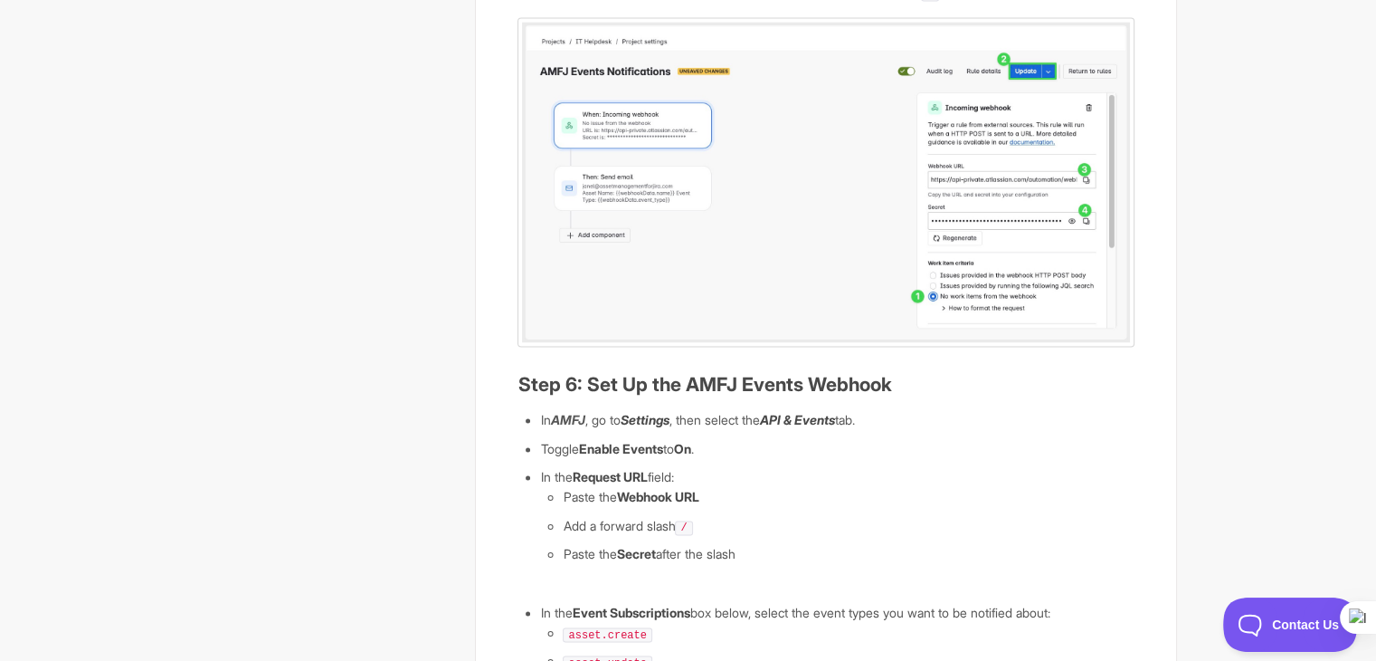
scroll to position [3167, 0]
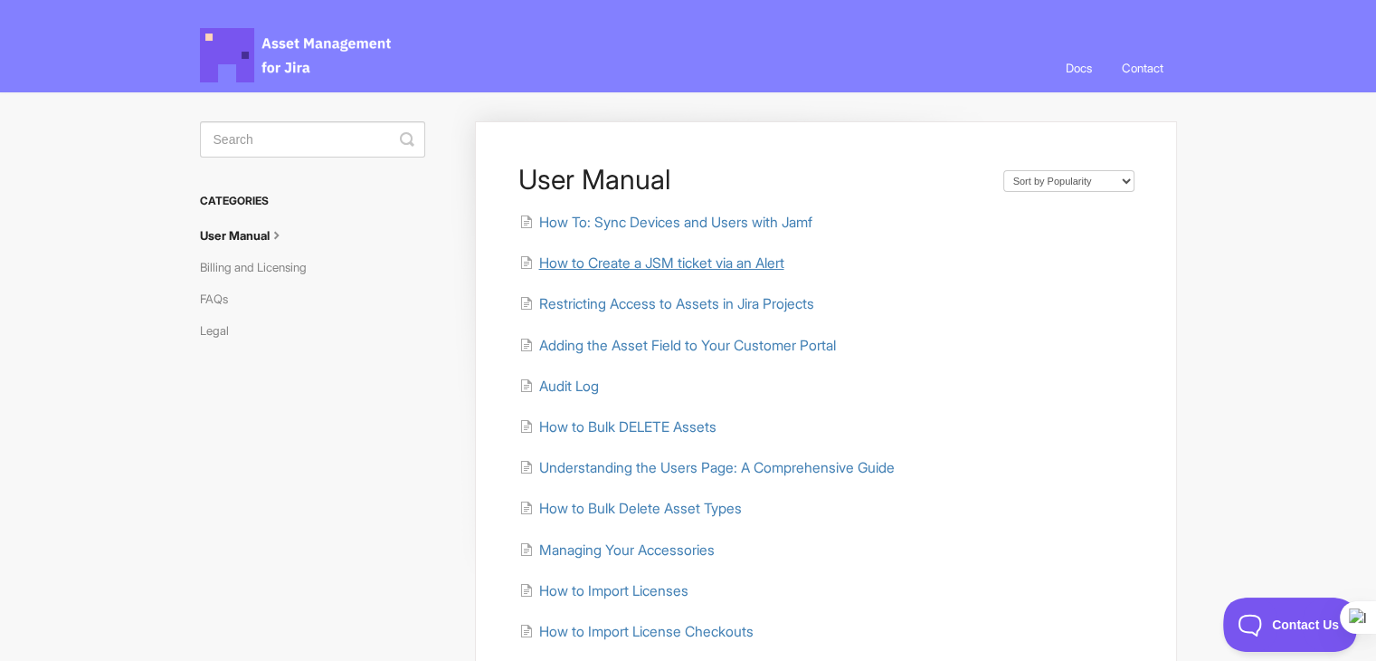
click at [671, 269] on span "How to Create a JSM ticket via an Alert" at bounding box center [660, 262] width 245 height 17
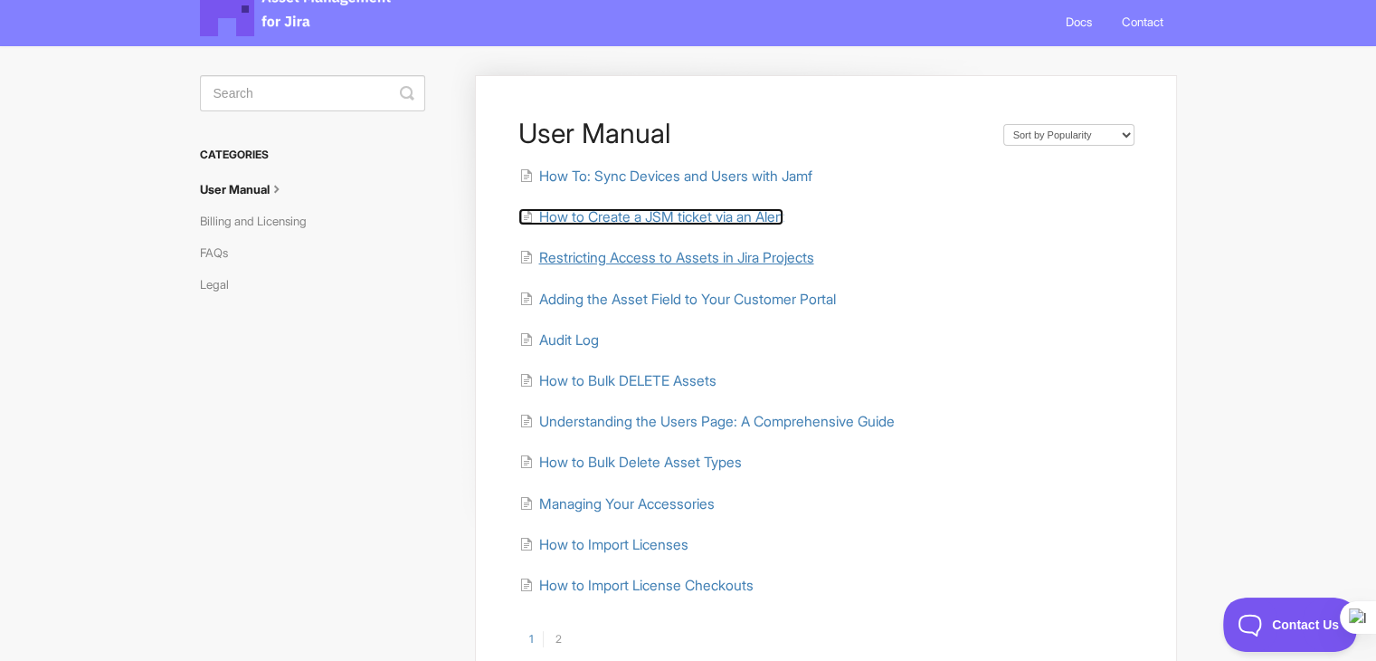
scroll to position [90, 0]
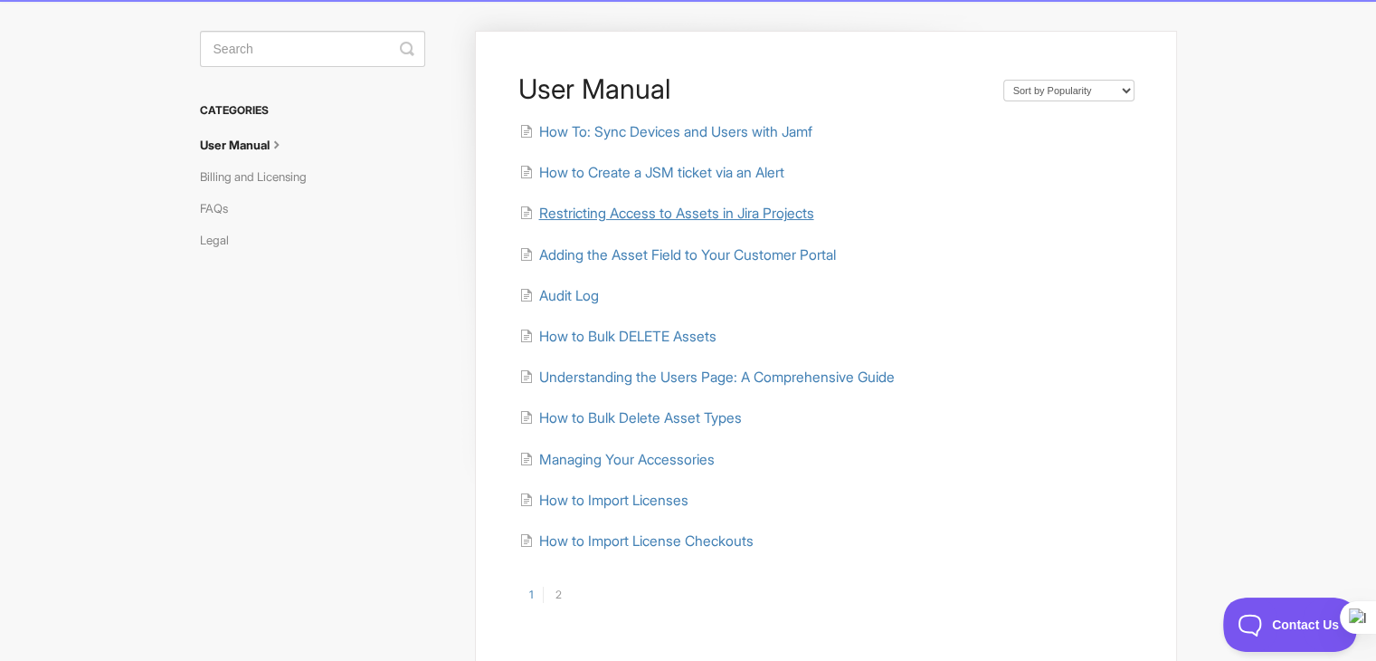
click at [672, 216] on span "Restricting Access to Assets in Jira Projects" at bounding box center [675, 213] width 275 height 17
click at [695, 258] on span "Adding the Asset Field to Your Customer Portal" at bounding box center [686, 254] width 297 height 17
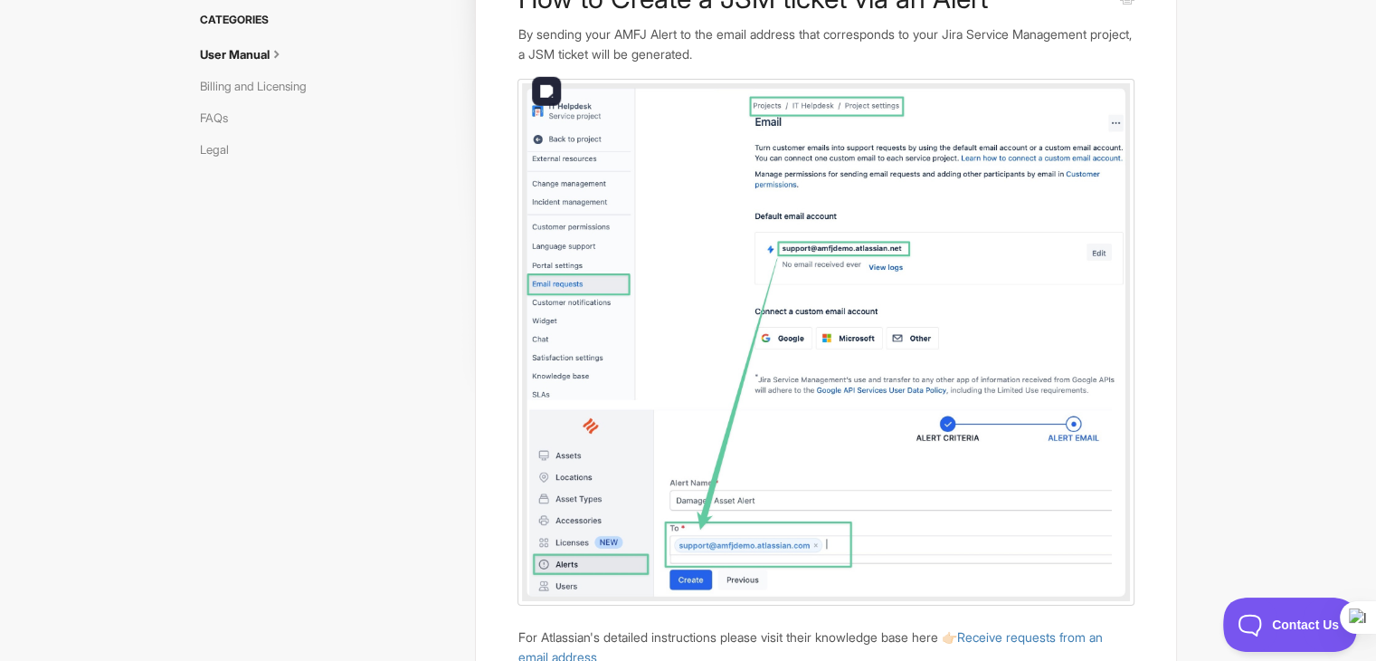
scroll to position [626, 0]
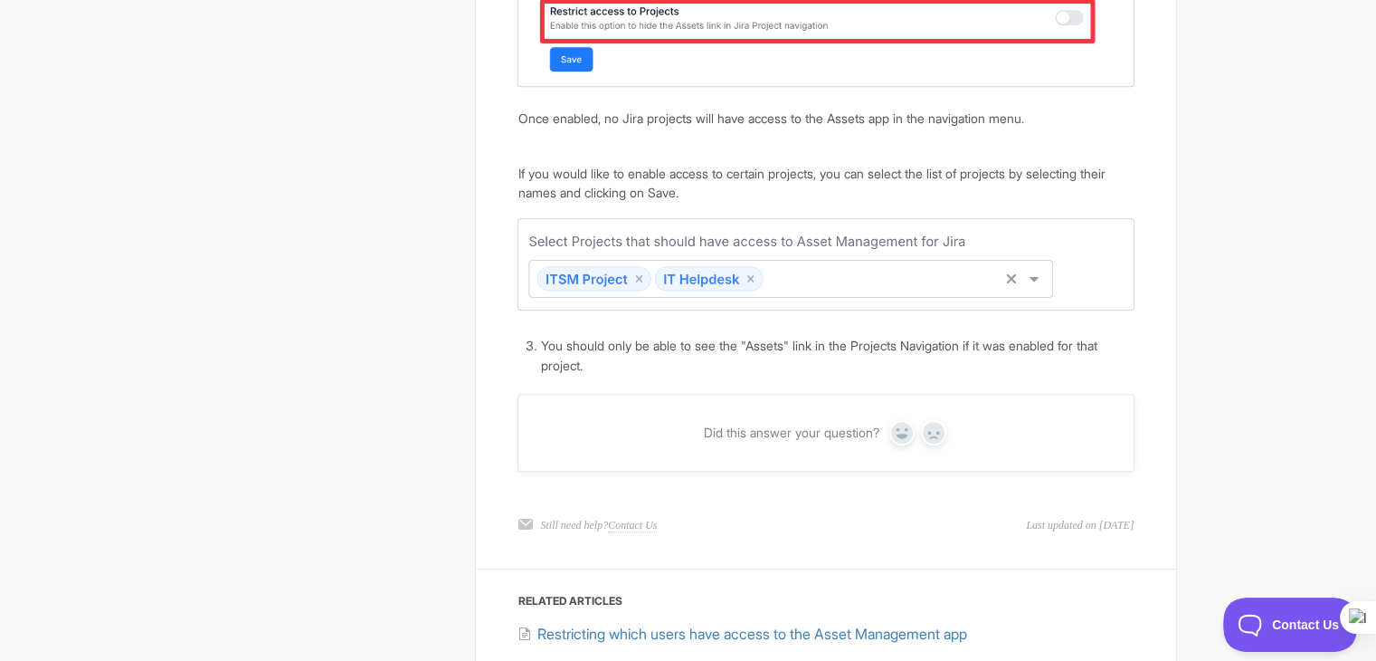
scroll to position [1382, 0]
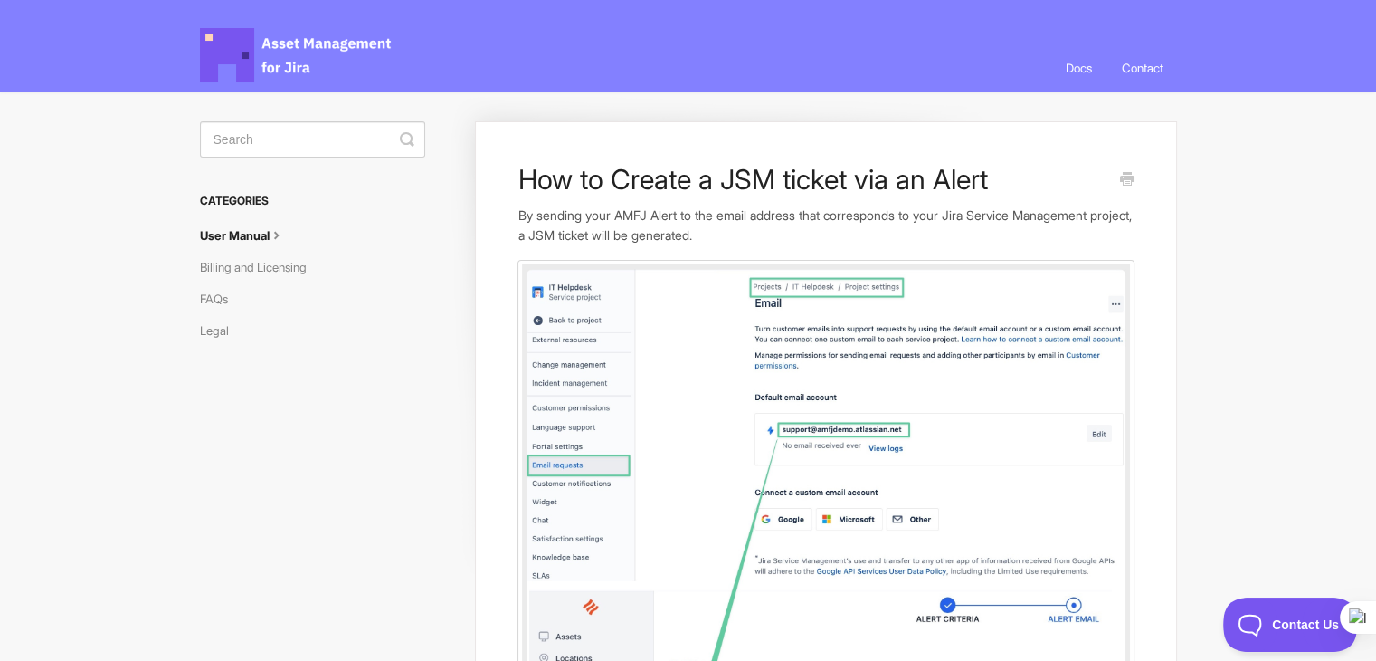
click at [804, 189] on h1 "How to Create a JSM ticket via an Alert" at bounding box center [812, 179] width 589 height 33
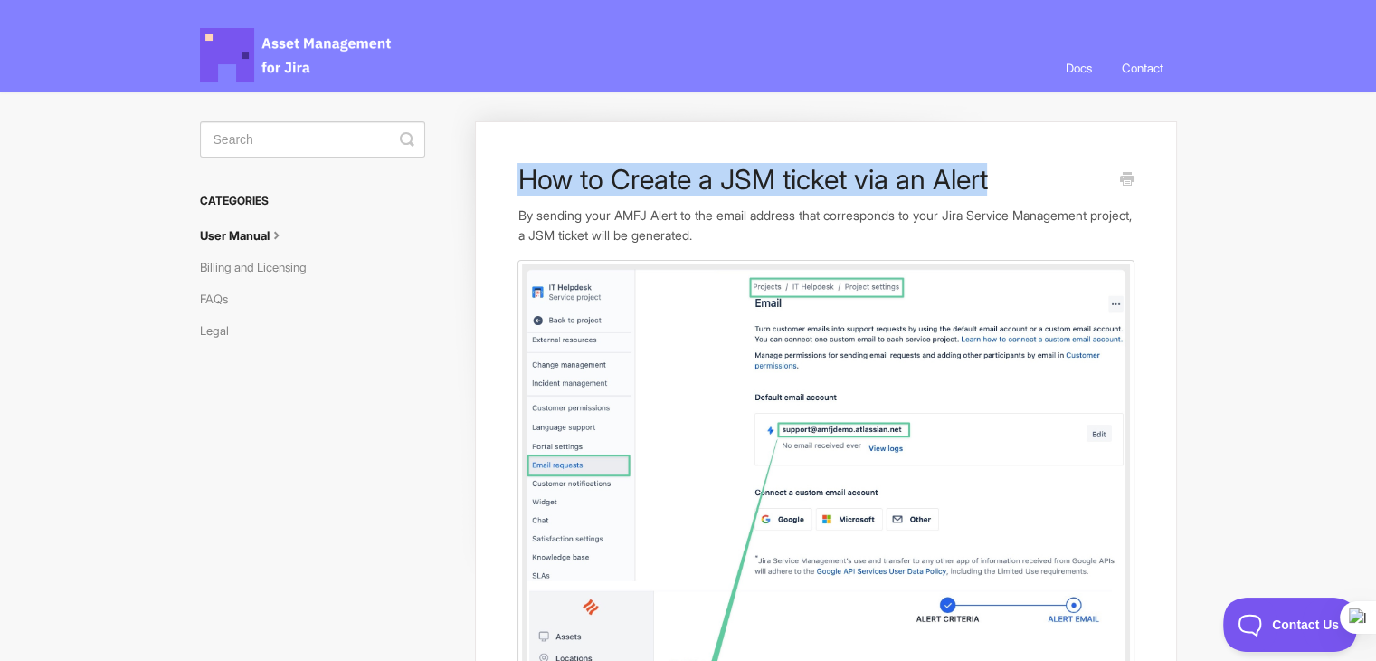
click at [804, 189] on h1 "How to Create a JSM ticket via an Alert" at bounding box center [812, 179] width 589 height 33
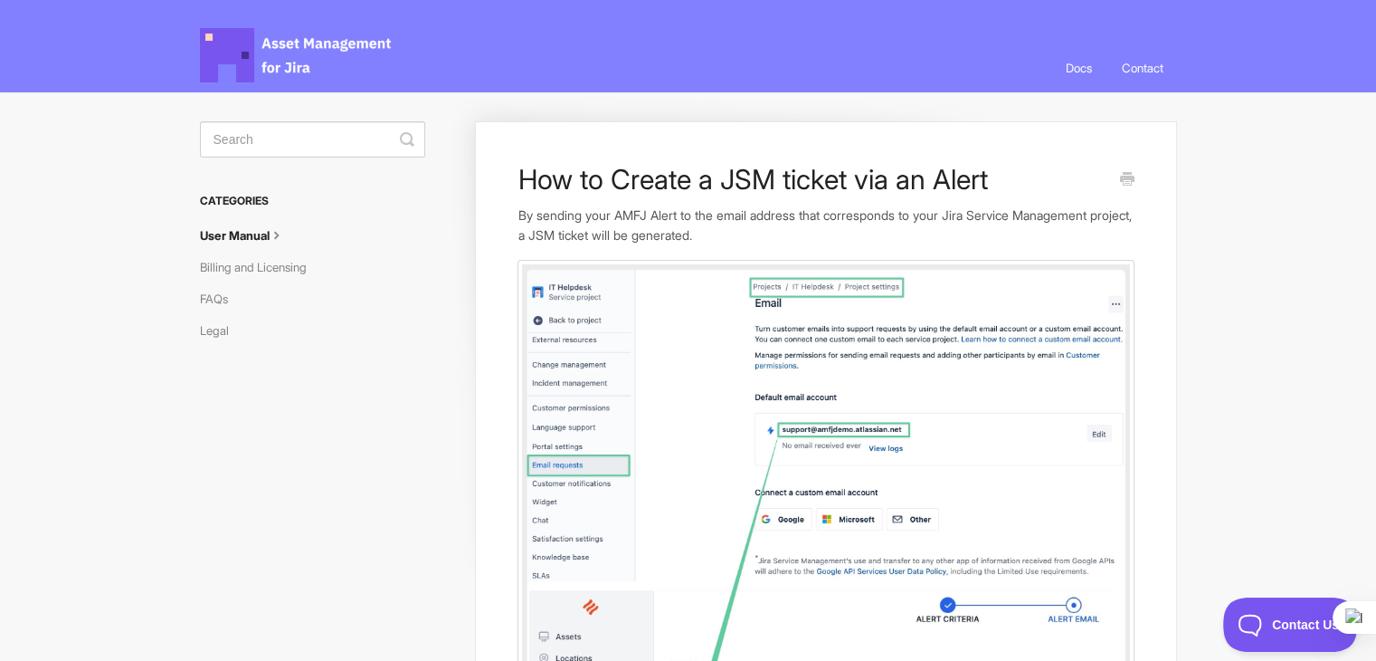
click at [810, 231] on p "By sending your AMFJ Alert to the email address that corresponds to your Jira S…" at bounding box center [826, 224] width 616 height 39
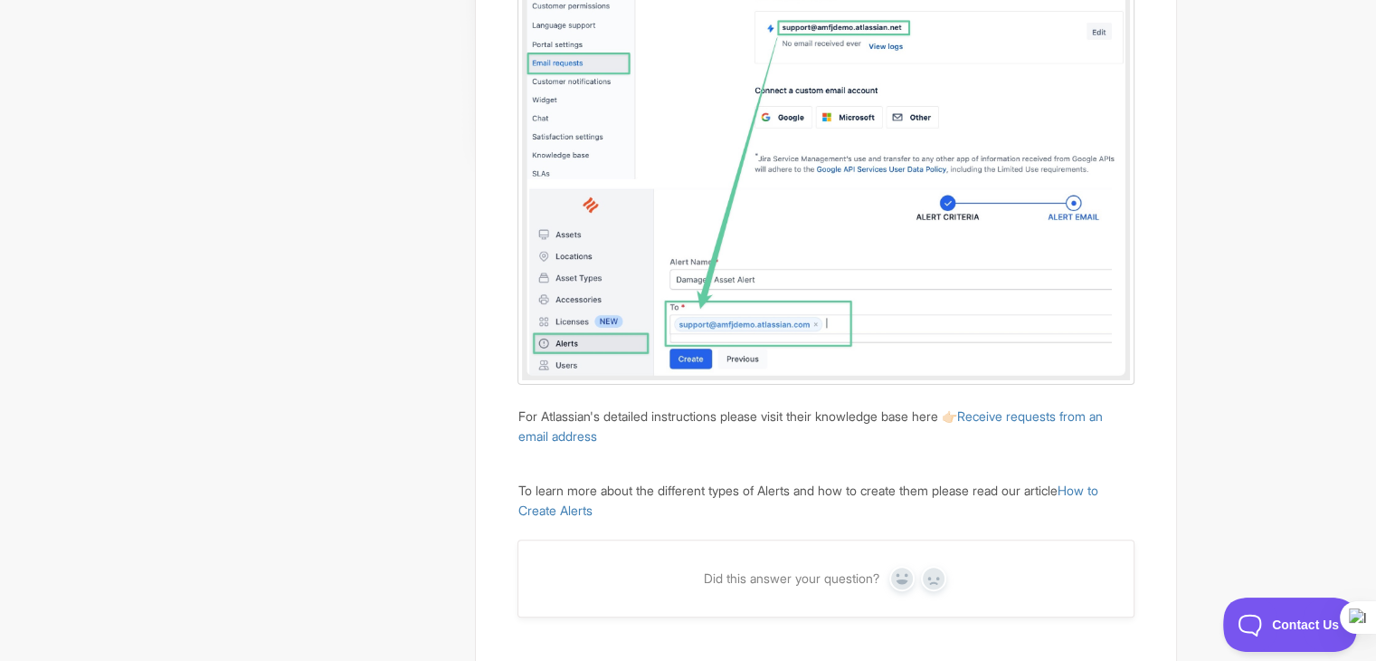
scroll to position [626, 0]
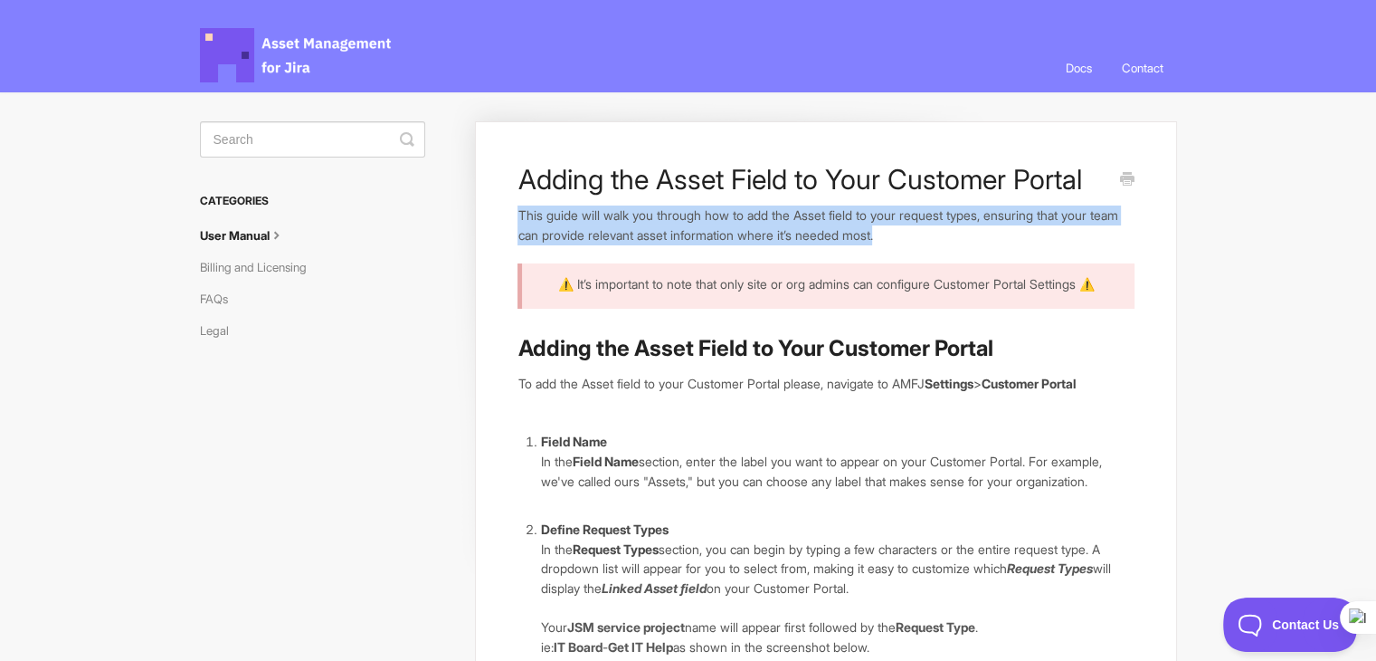
drag, startPoint x: 509, startPoint y: 211, endPoint x: 978, endPoint y: 229, distance: 470.0
click at [856, 224] on p "This guide will walk you through how to add the Asset field to your request typ…" at bounding box center [826, 224] width 616 height 39
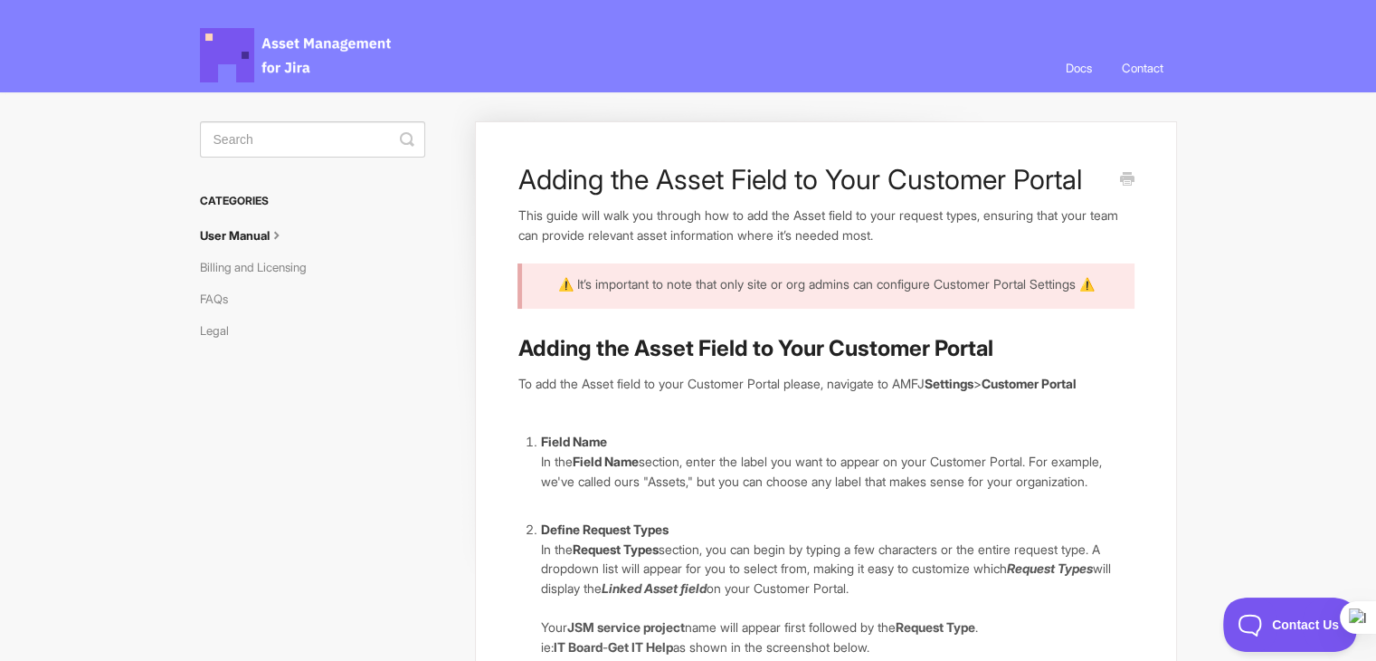
scroll to position [90, 0]
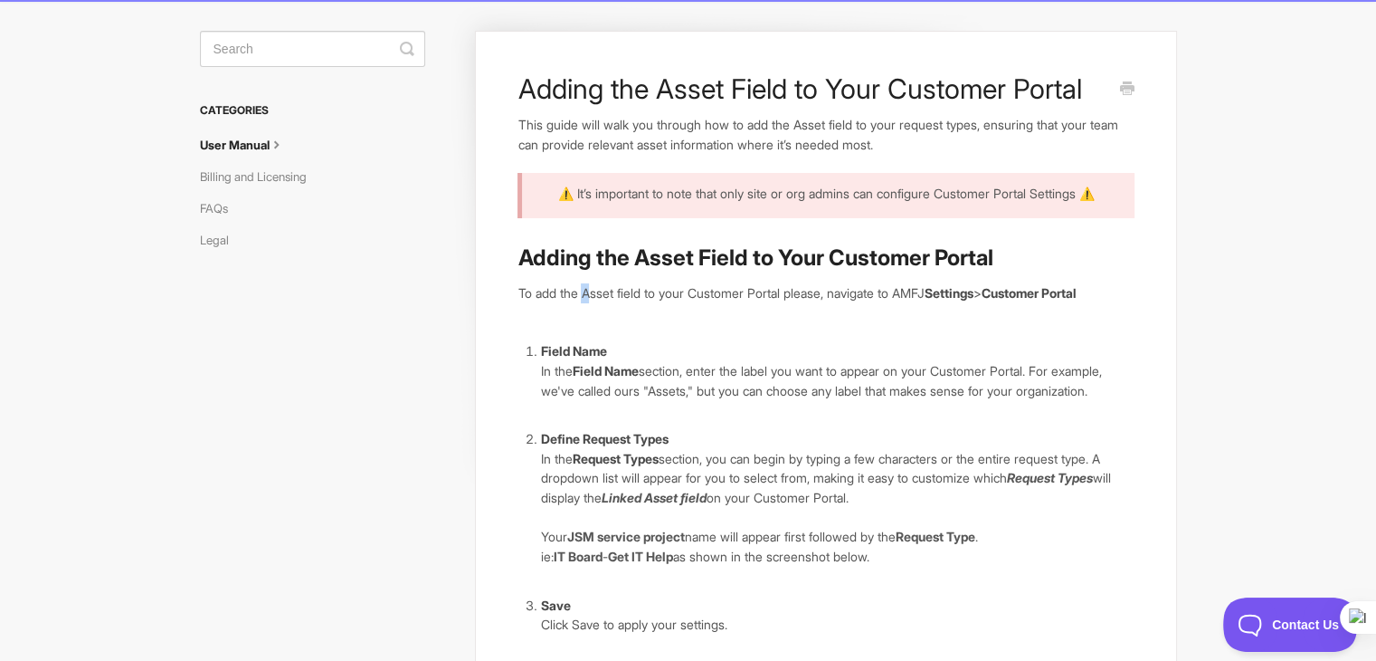
click at [589, 294] on p "To add the Asset field to your Customer Portal please, navigate to AMFJ Setting…" at bounding box center [826, 293] width 616 height 20
click at [861, 294] on p "To add the Asset field to your Customer Portal please, navigate to AMFJ Setting…" at bounding box center [826, 293] width 616 height 20
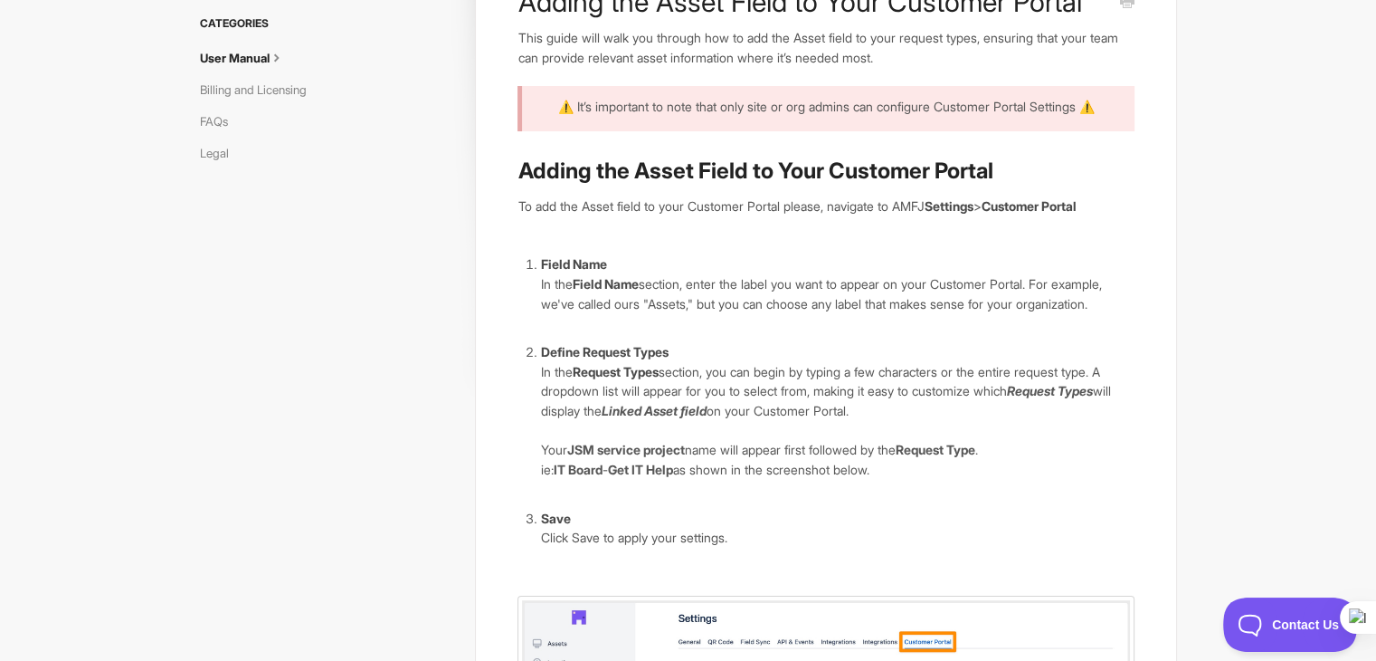
scroll to position [0, 0]
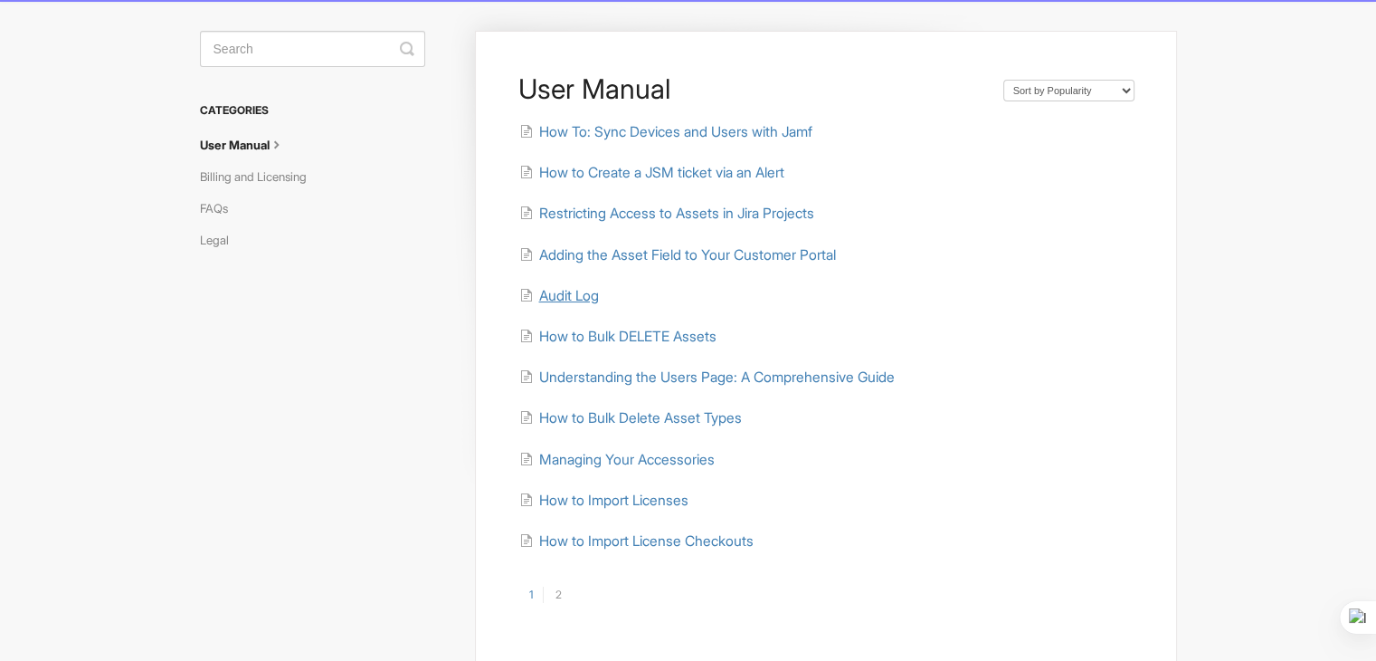
click at [554, 296] on span "Audit Log" at bounding box center [568, 295] width 60 height 17
click at [583, 334] on span "How to Bulk DELETE Assets" at bounding box center [626, 336] width 177 height 17
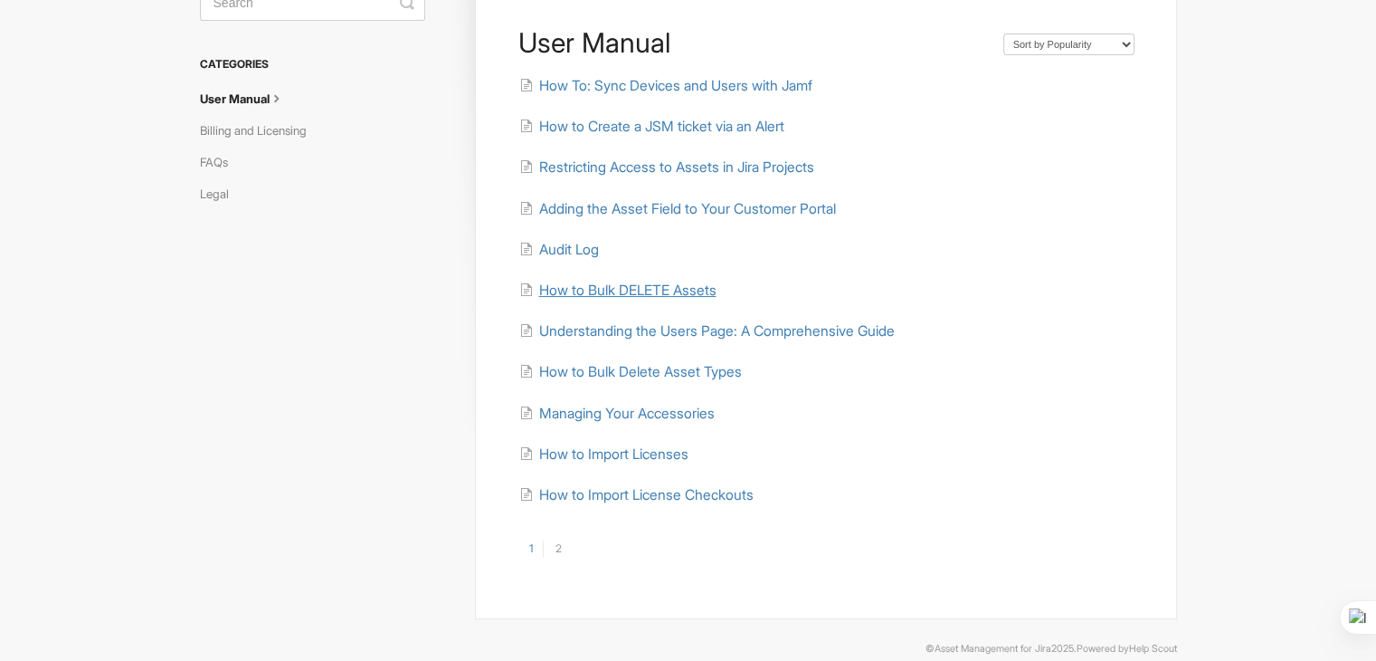
scroll to position [162, 0]
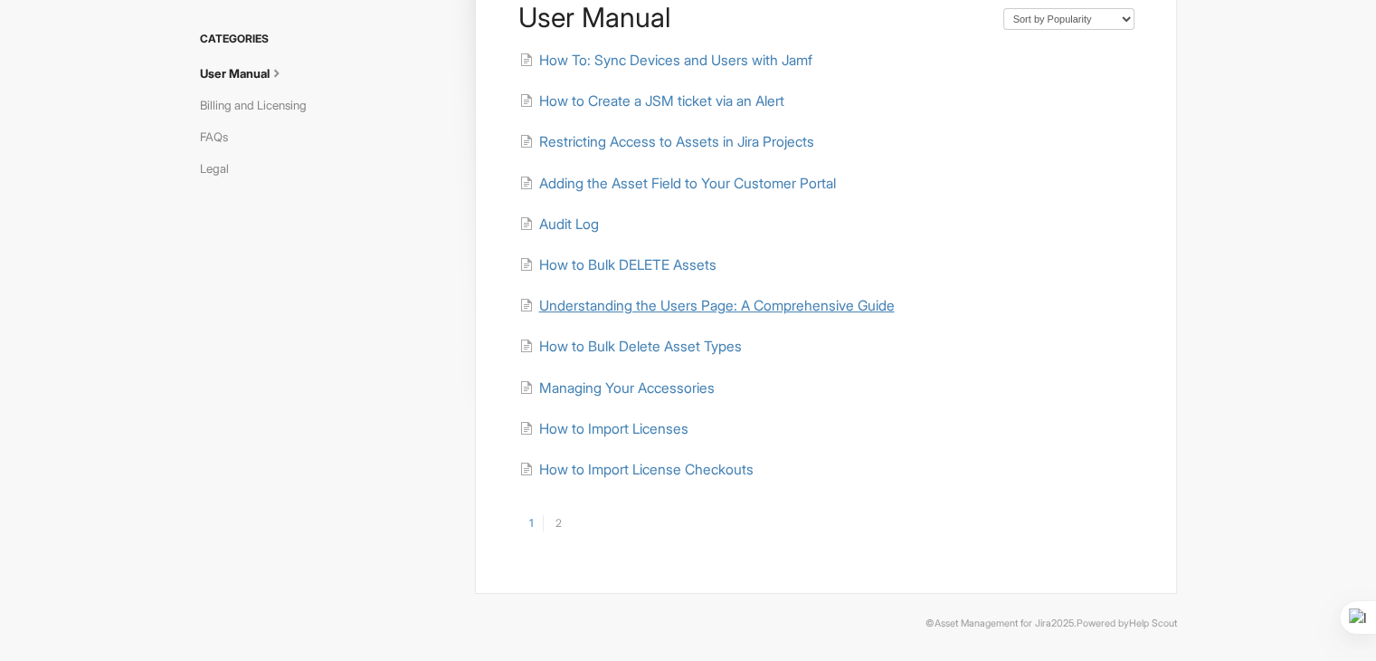
click at [603, 312] on span "Understanding the Users Page: A Comprehensive Guide" at bounding box center [716, 305] width 356 height 17
click at [626, 338] on span "How to Bulk Delete Asset Types" at bounding box center [639, 346] width 203 height 17
click at [576, 386] on span "Managing Your Accessories" at bounding box center [626, 387] width 176 height 17
click at [633, 393] on span "Managing Your Accessories" at bounding box center [626, 387] width 176 height 17
click at [626, 430] on span "How to Import Licenses" at bounding box center [612, 428] width 149 height 17
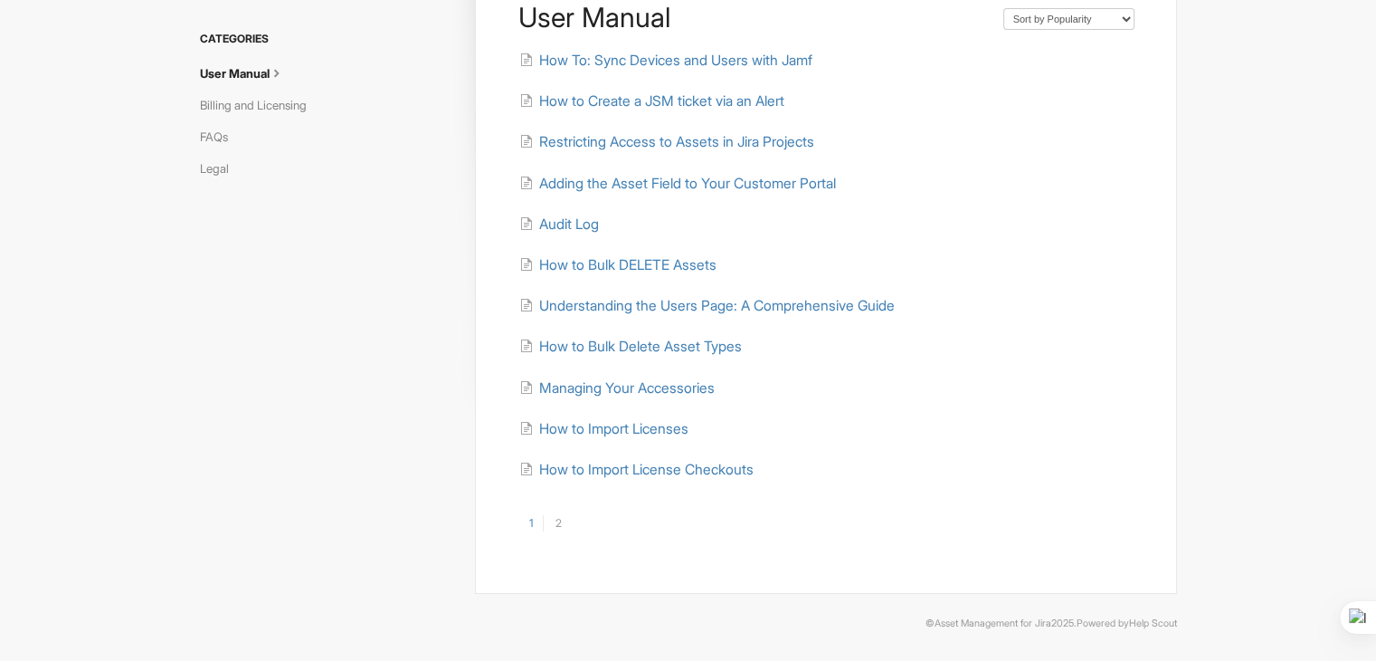
click at [563, 523] on link "2" at bounding box center [557, 523] width 29 height 16
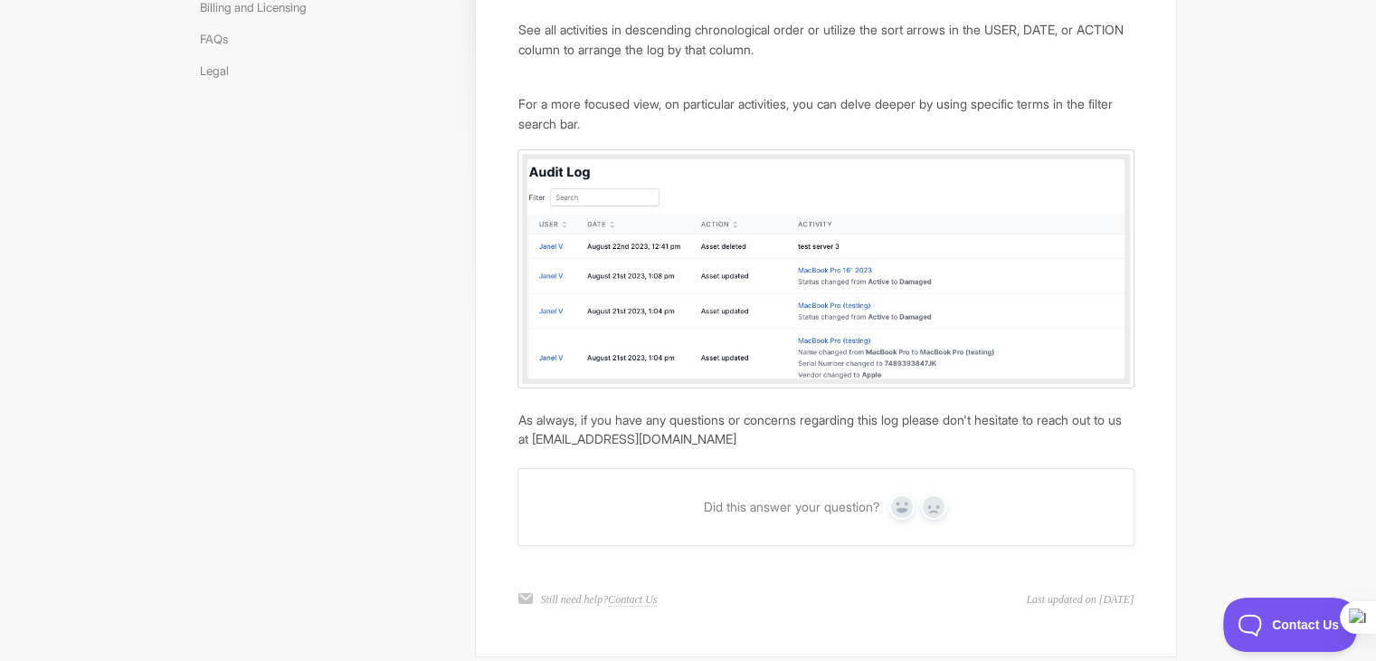
scroll to position [271, 0]
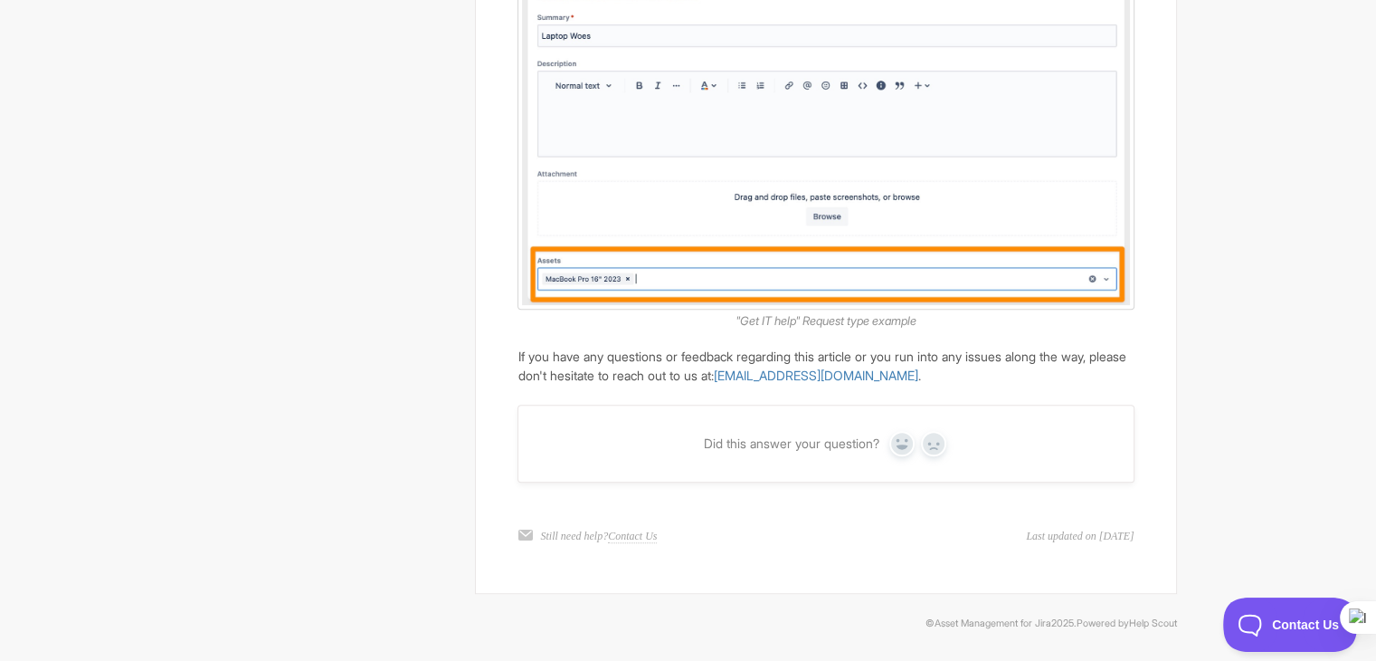
scroll to position [522, 0]
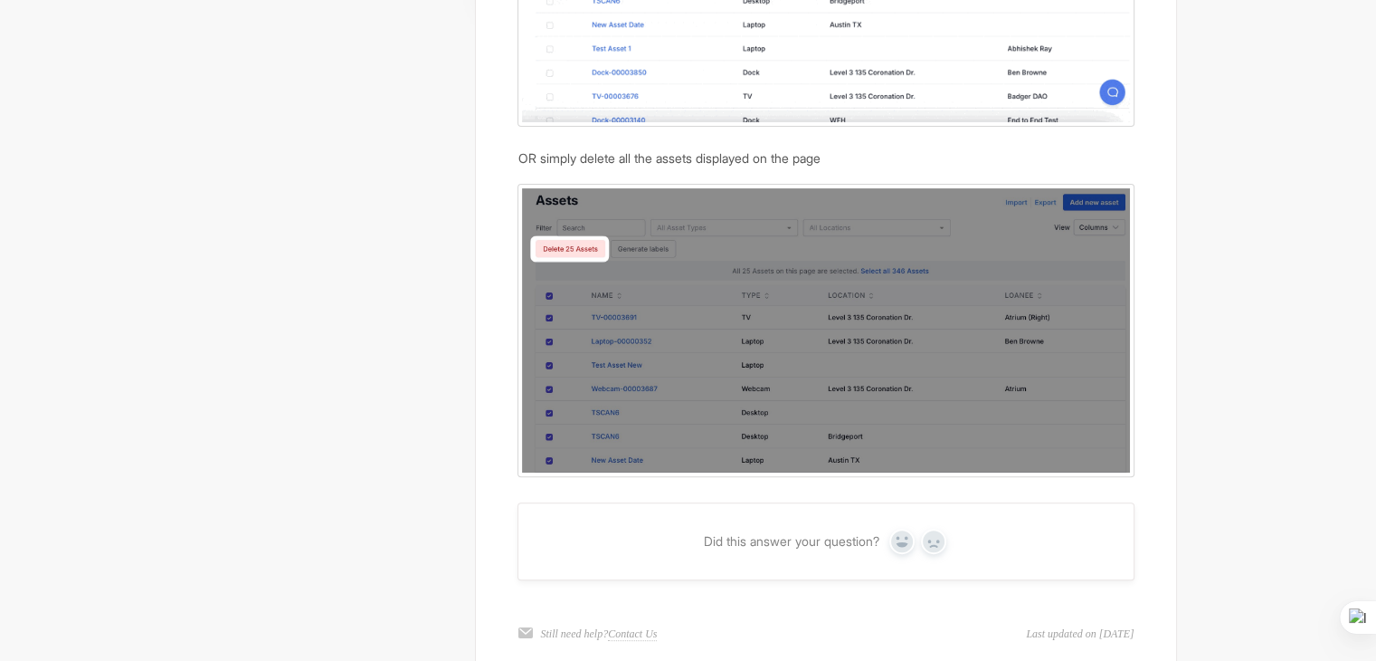
scroll to position [769, 0]
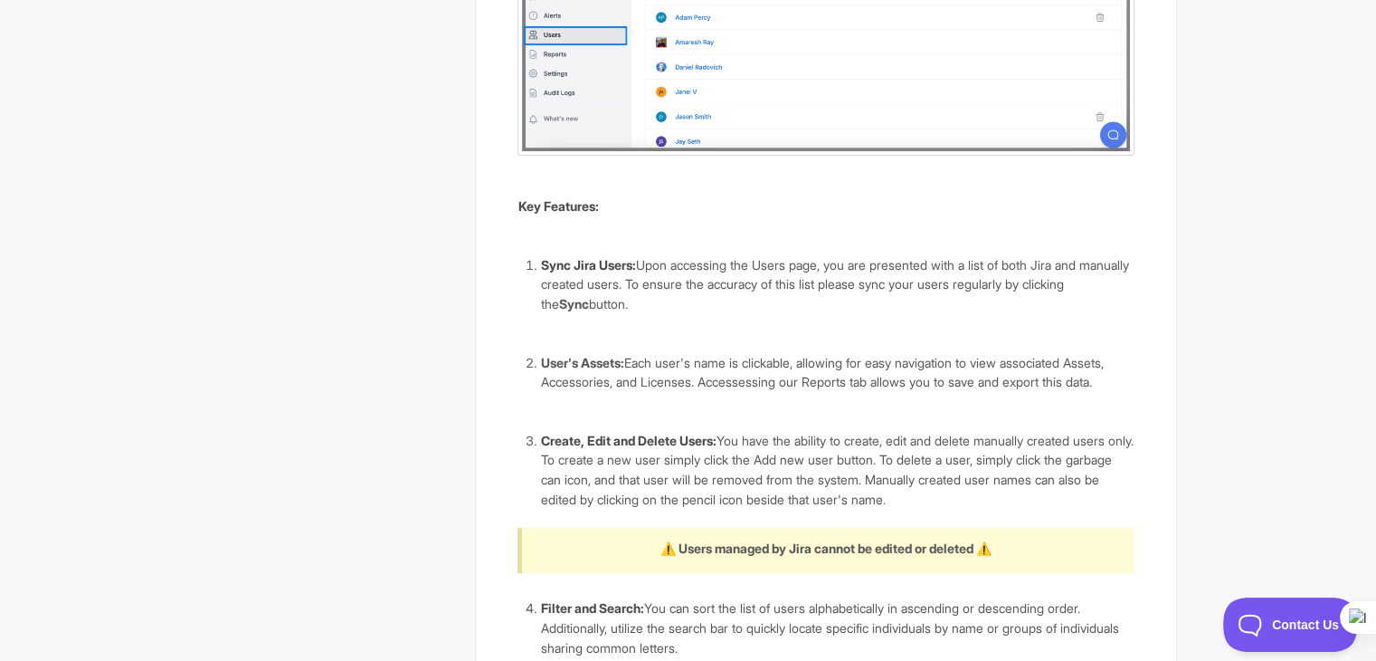
scroll to position [581, 0]
drag, startPoint x: 539, startPoint y: 464, endPoint x: 720, endPoint y: 455, distance: 181.2
click at [720, 455] on li "Create, Edit and Delete Users: You have the ability to create, edit and delete …" at bounding box center [837, 472] width 594 height 79
copy strong "Create, Edit and Delete Users"
click at [891, 453] on li "Create, Edit and Delete Users: You have the ability to create, edit and delete …" at bounding box center [837, 472] width 594 height 79
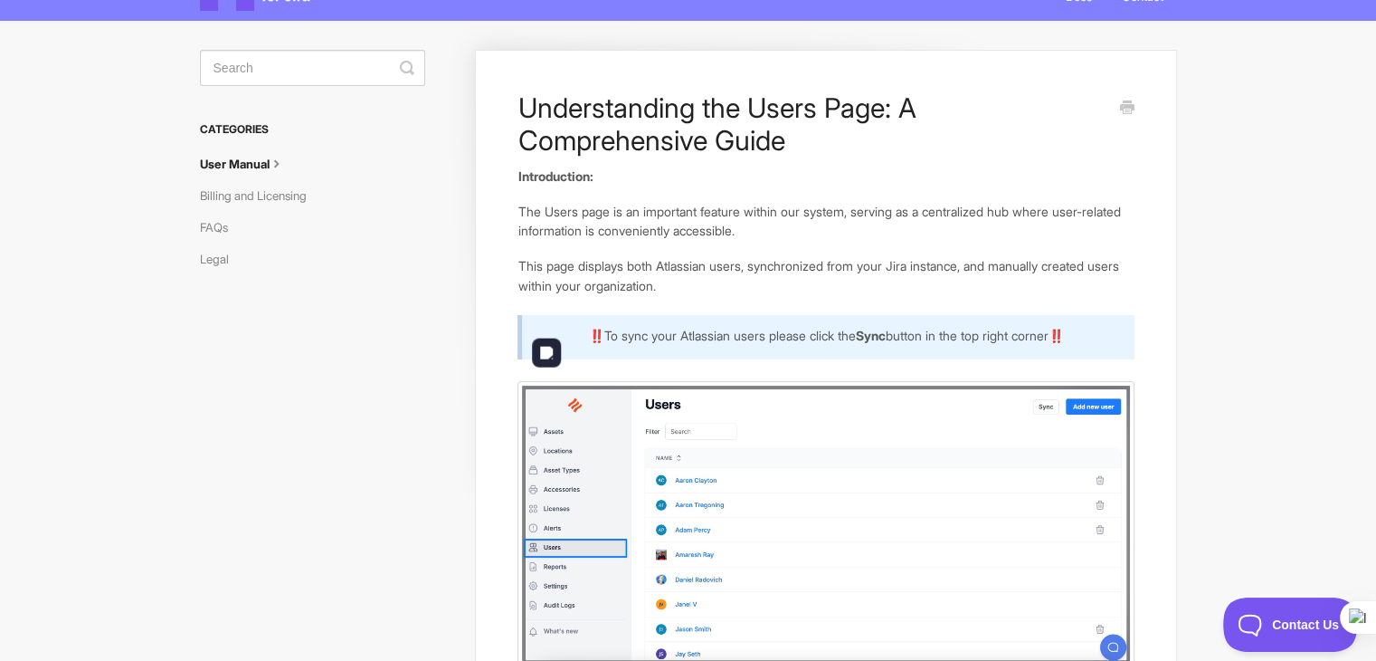
scroll to position [0, 0]
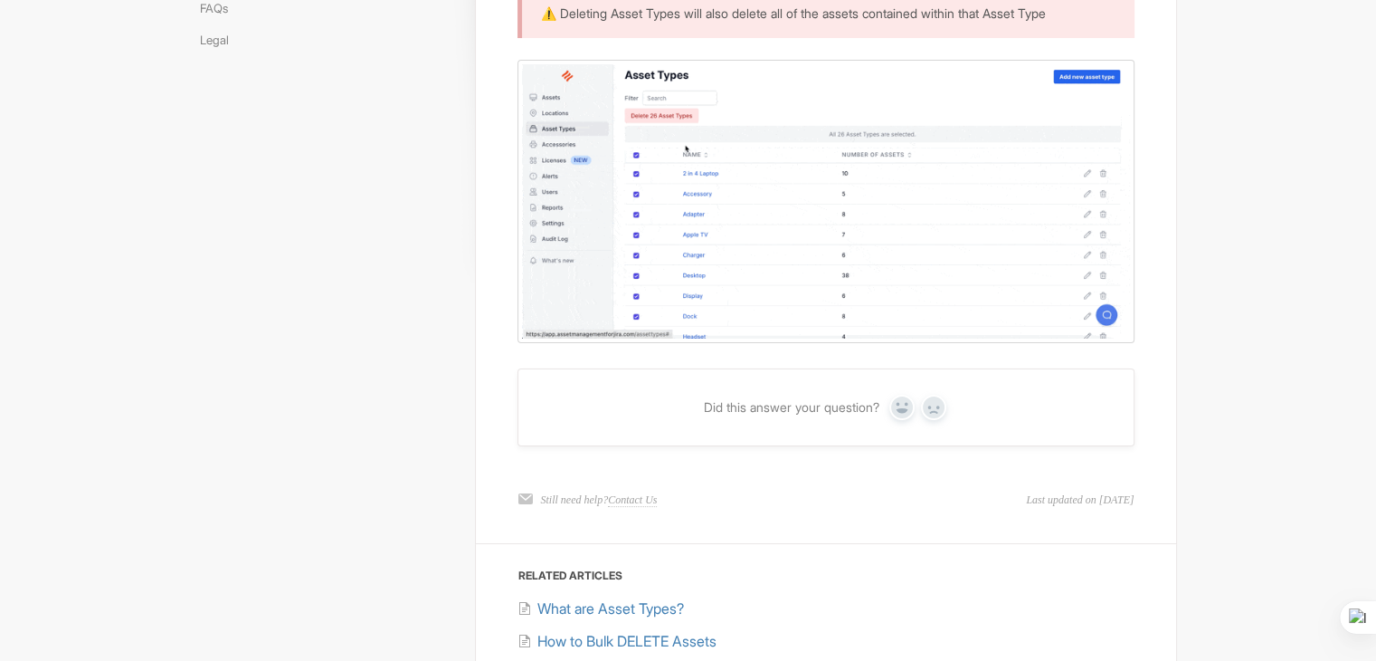
scroll to position [377, 0]
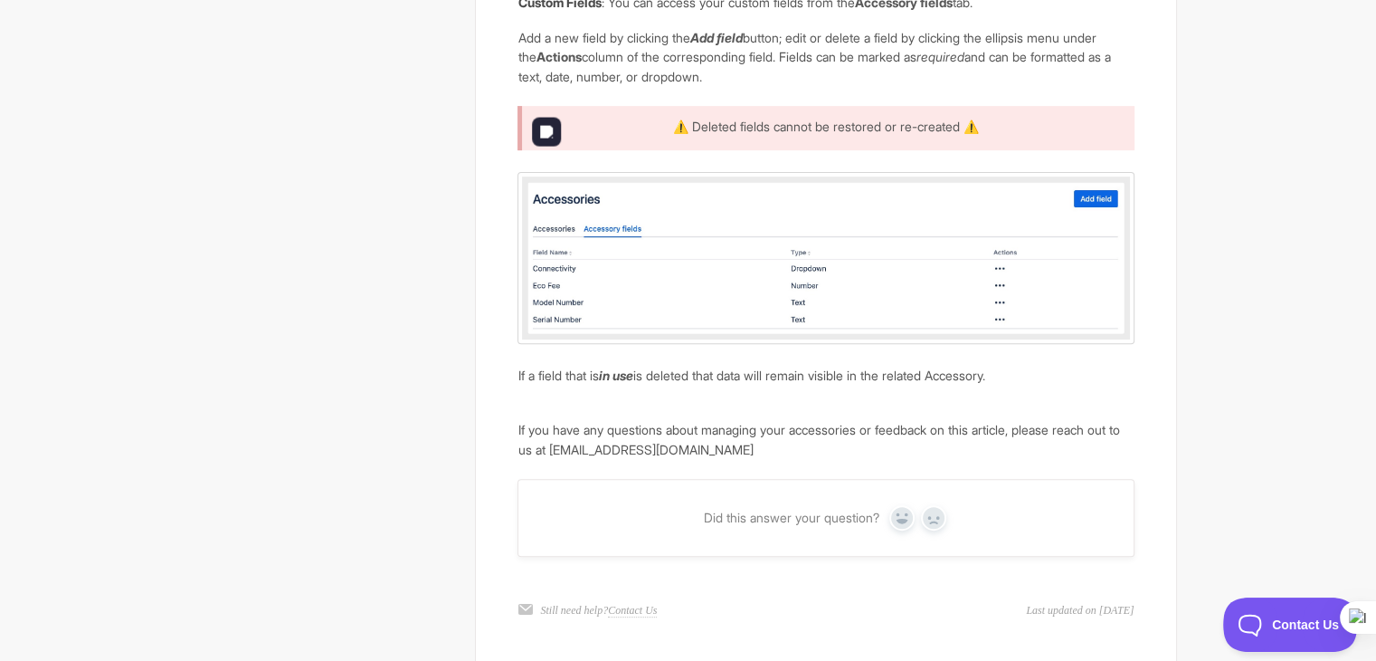
scroll to position [705, 0]
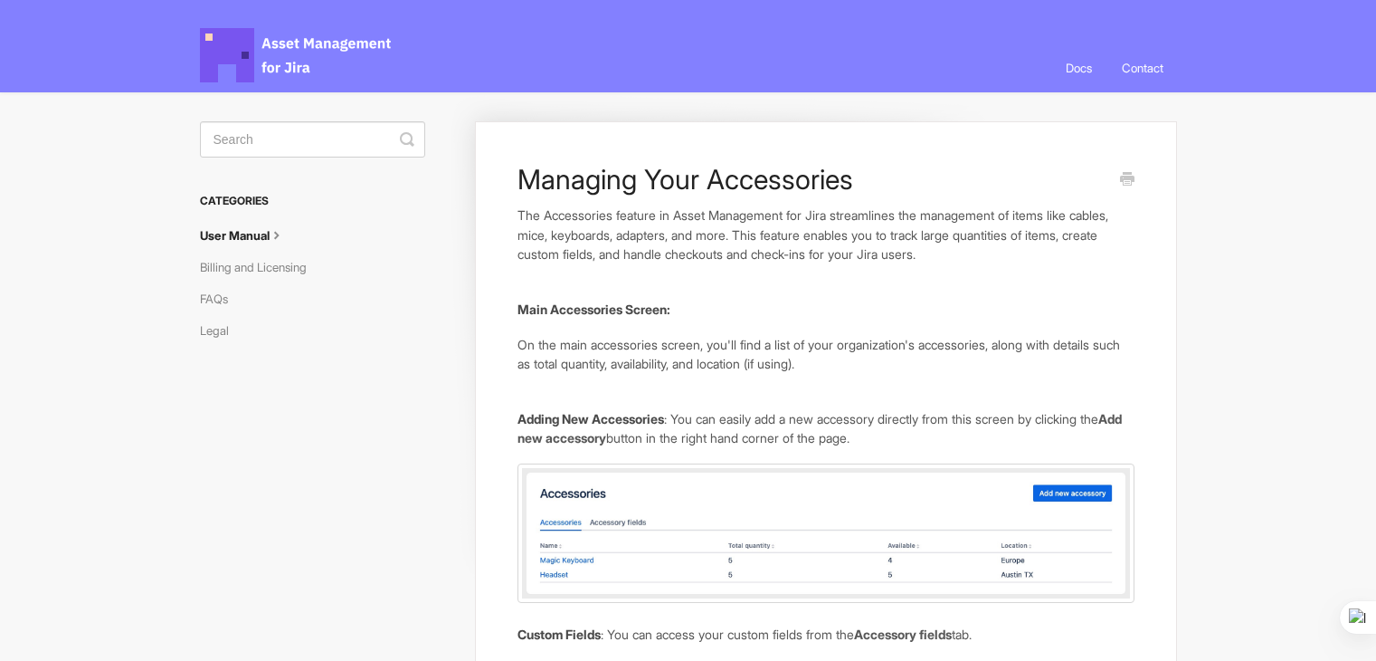
scroll to position [633, 0]
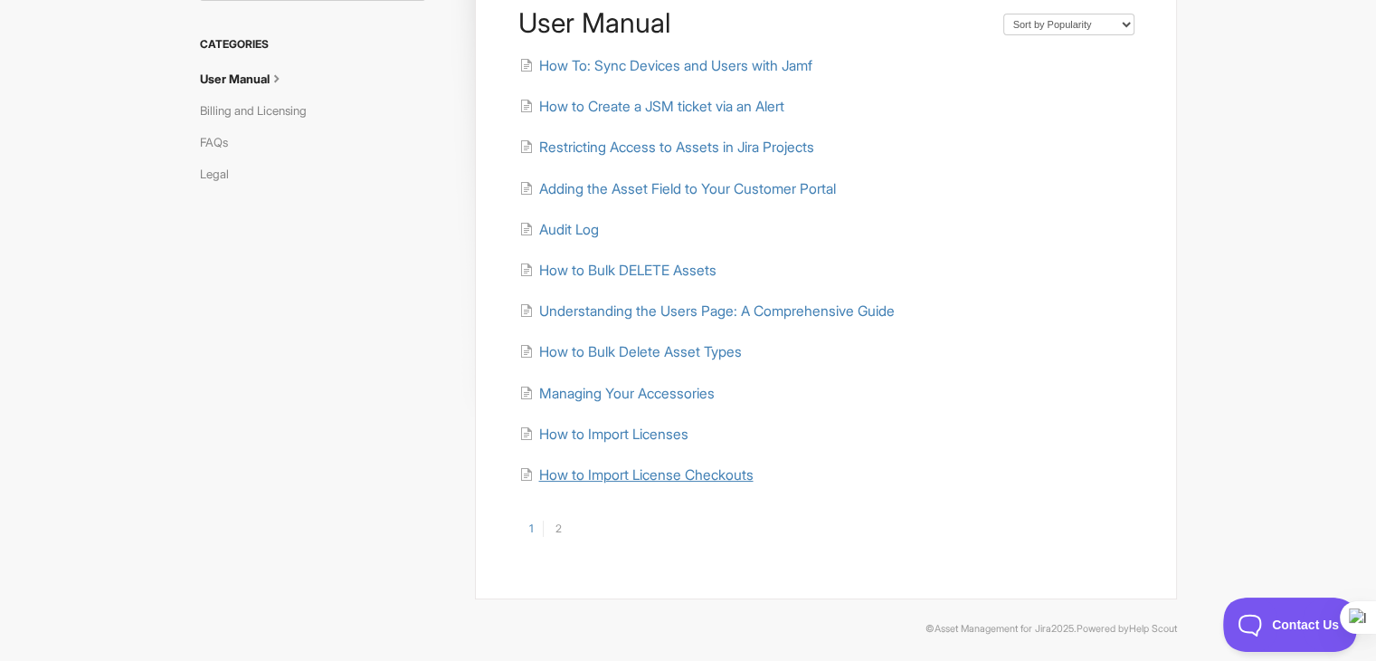
scroll to position [162, 0]
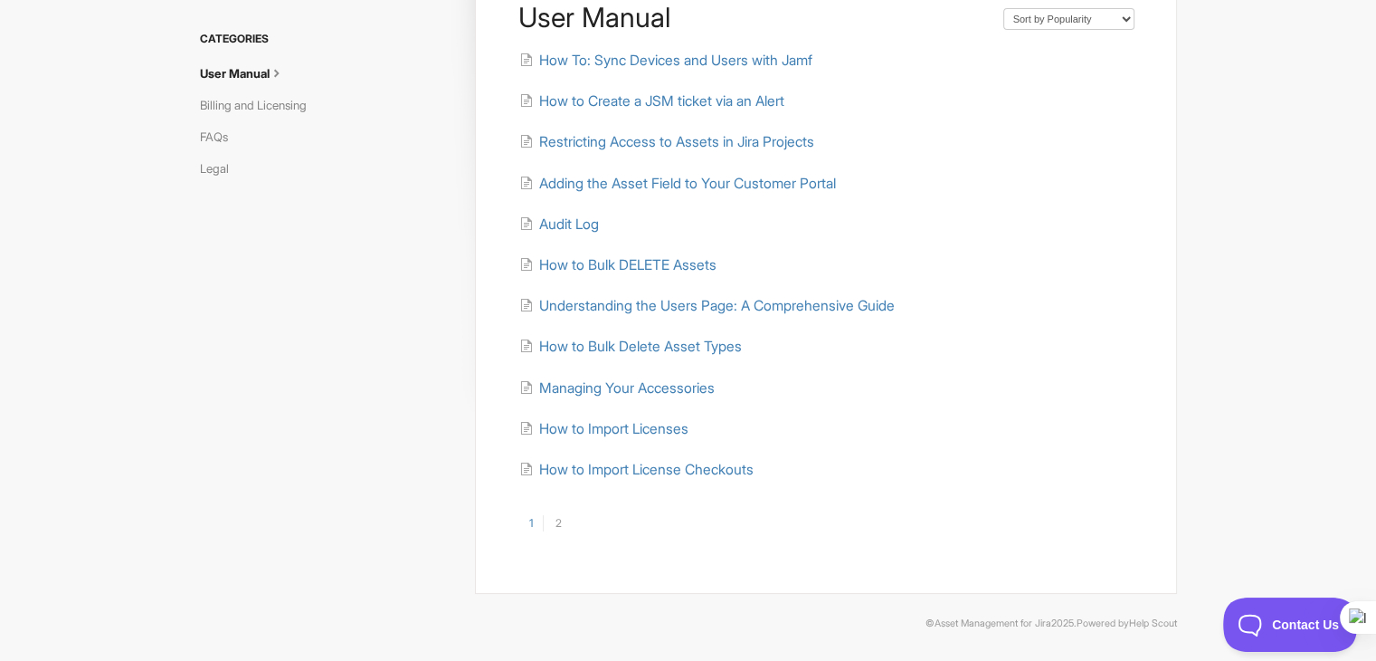
click at [558, 522] on link "2" at bounding box center [557, 523] width 29 height 16
click at [534, 526] on link "1" at bounding box center [530, 523] width 25 height 16
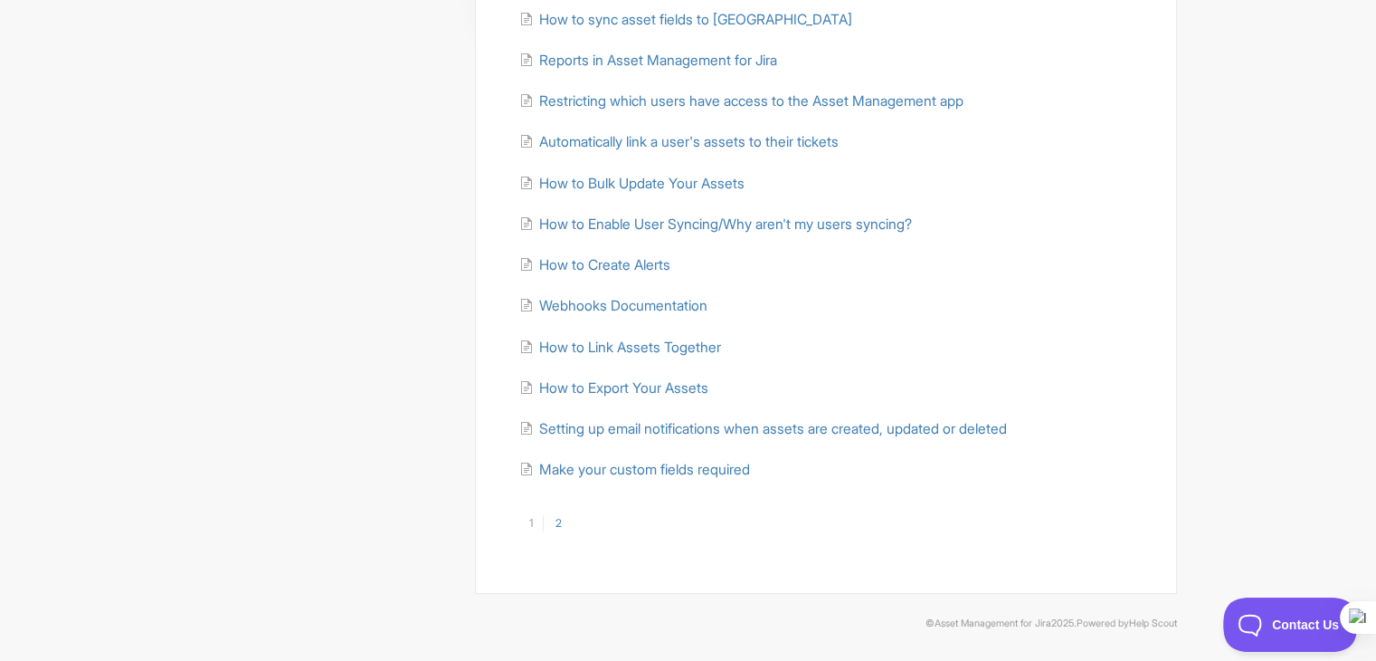
click at [554, 519] on link "2" at bounding box center [557, 523] width 29 height 16
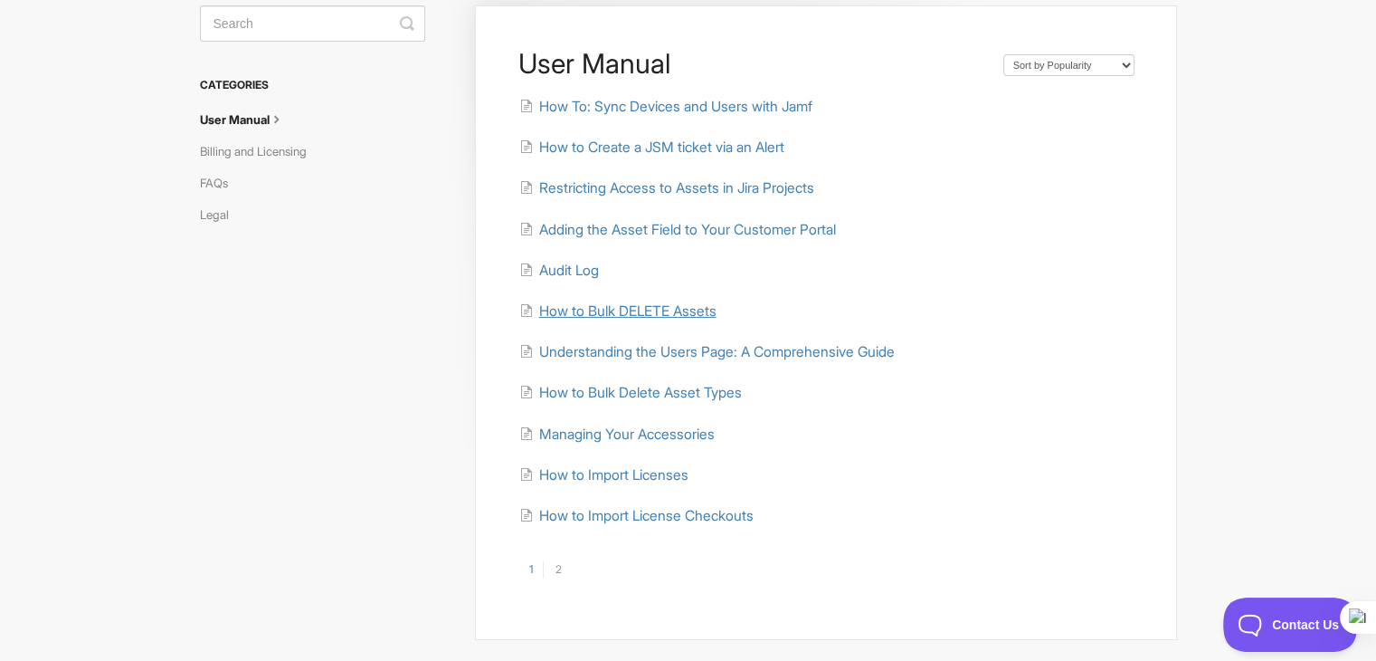
scroll to position [162, 0]
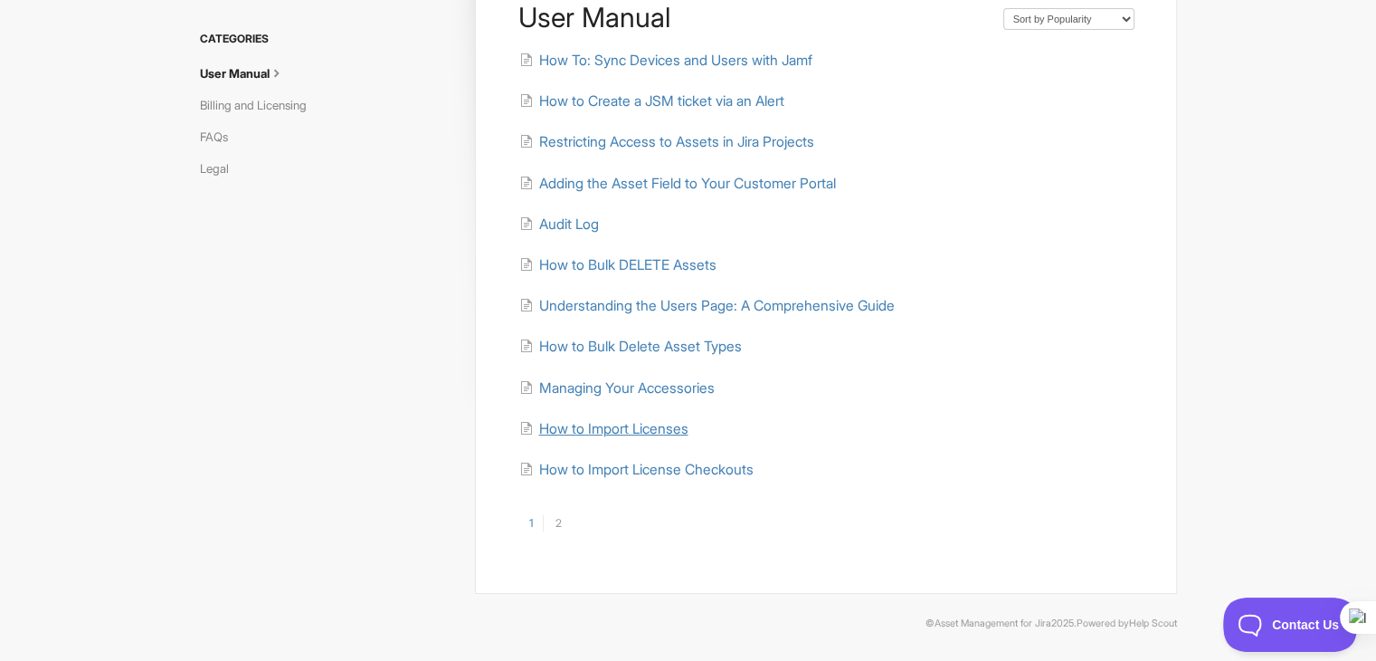
click at [678, 428] on span "How to Import Licenses" at bounding box center [612, 428] width 149 height 17
click at [702, 473] on span "How to Import License Checkouts" at bounding box center [645, 469] width 214 height 17
drag, startPoint x: 670, startPoint y: 433, endPoint x: 672, endPoint y: 410, distance: 22.8
click at [670, 433] on span "How to Import Licenses" at bounding box center [612, 428] width 149 height 17
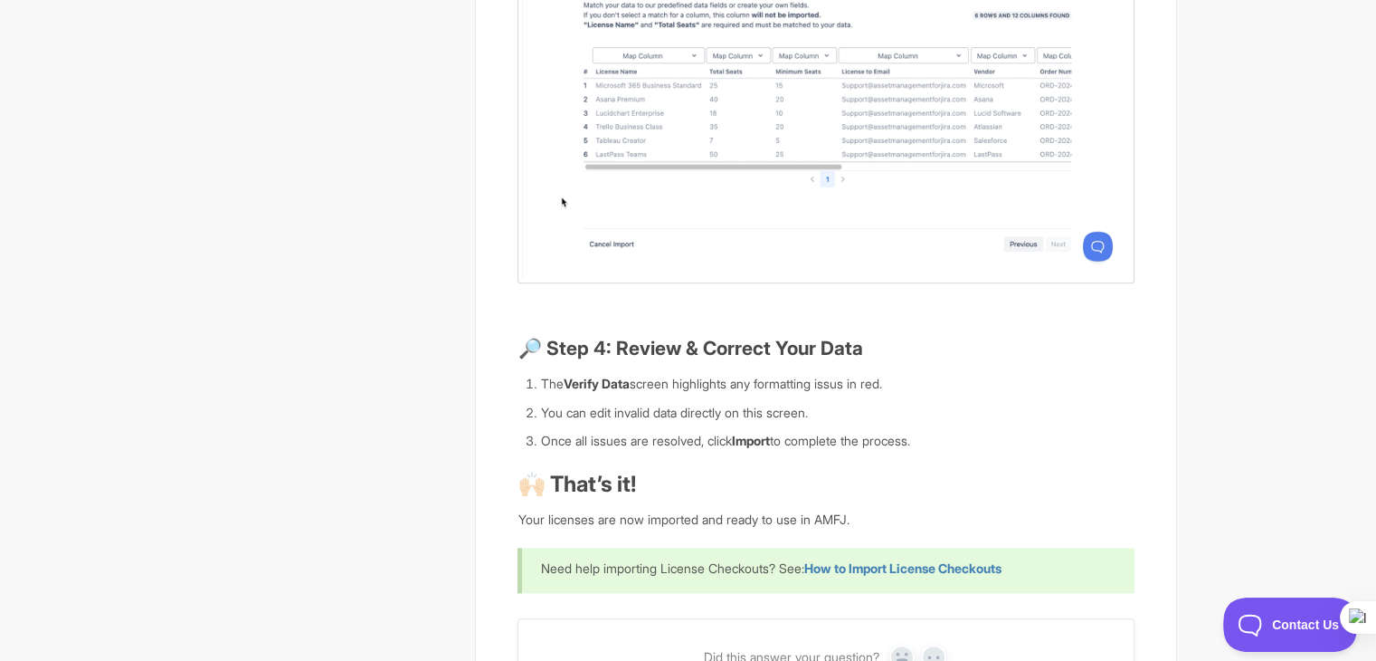
scroll to position [1991, 0]
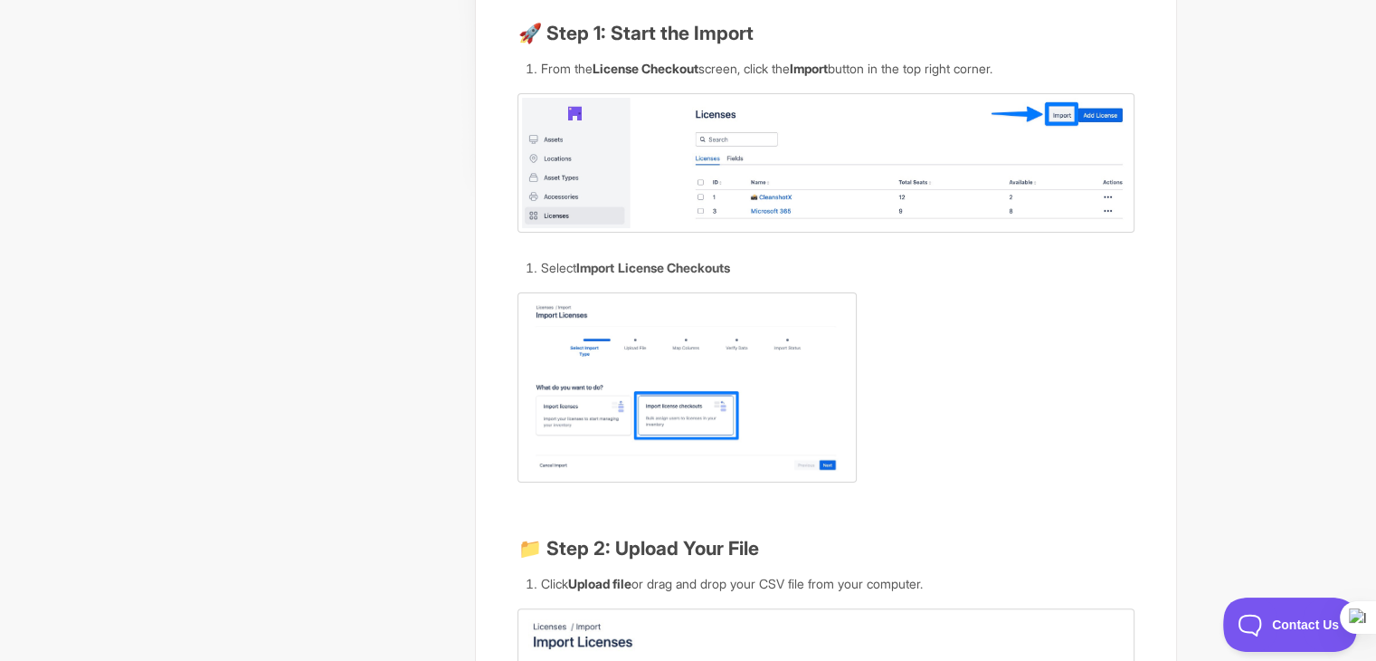
scroll to position [181, 0]
